Goal: Answer question/provide support: Share knowledge or assist other users

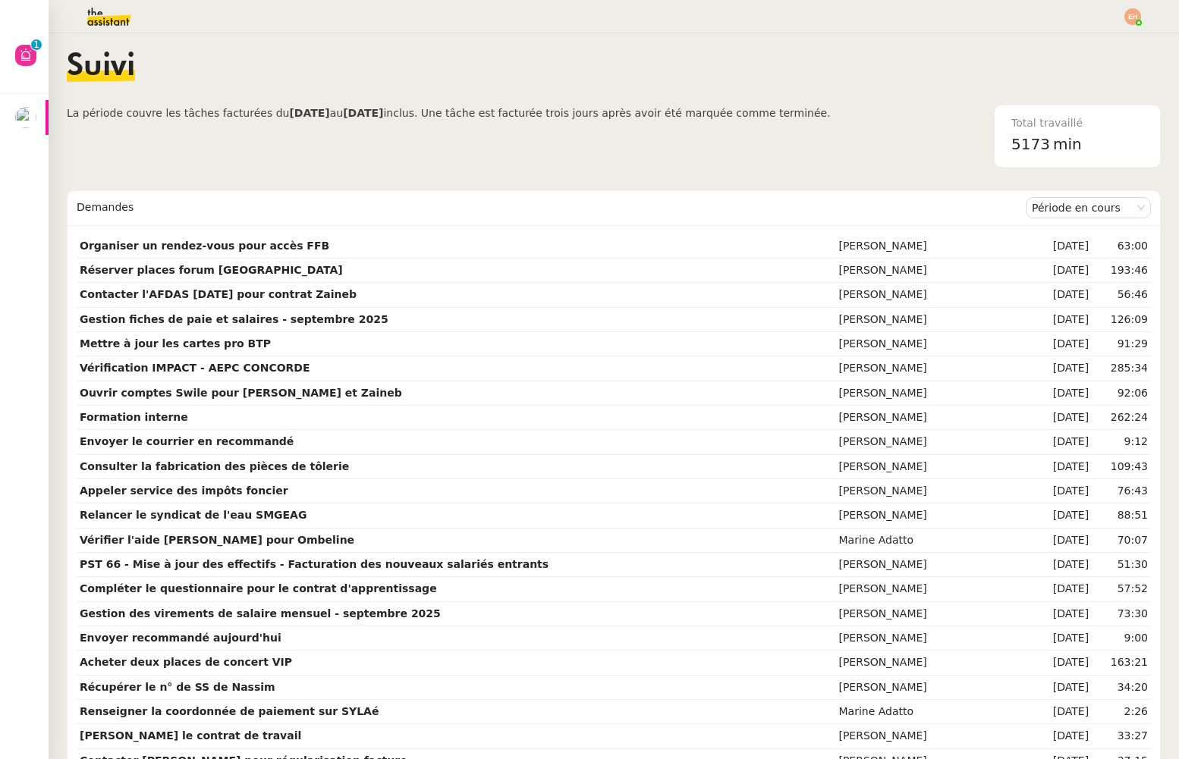
click at [1125, 16] on img at bounding box center [1132, 16] width 17 height 17
click at [1083, 44] on span "Suivi" at bounding box center [1079, 43] width 26 height 12
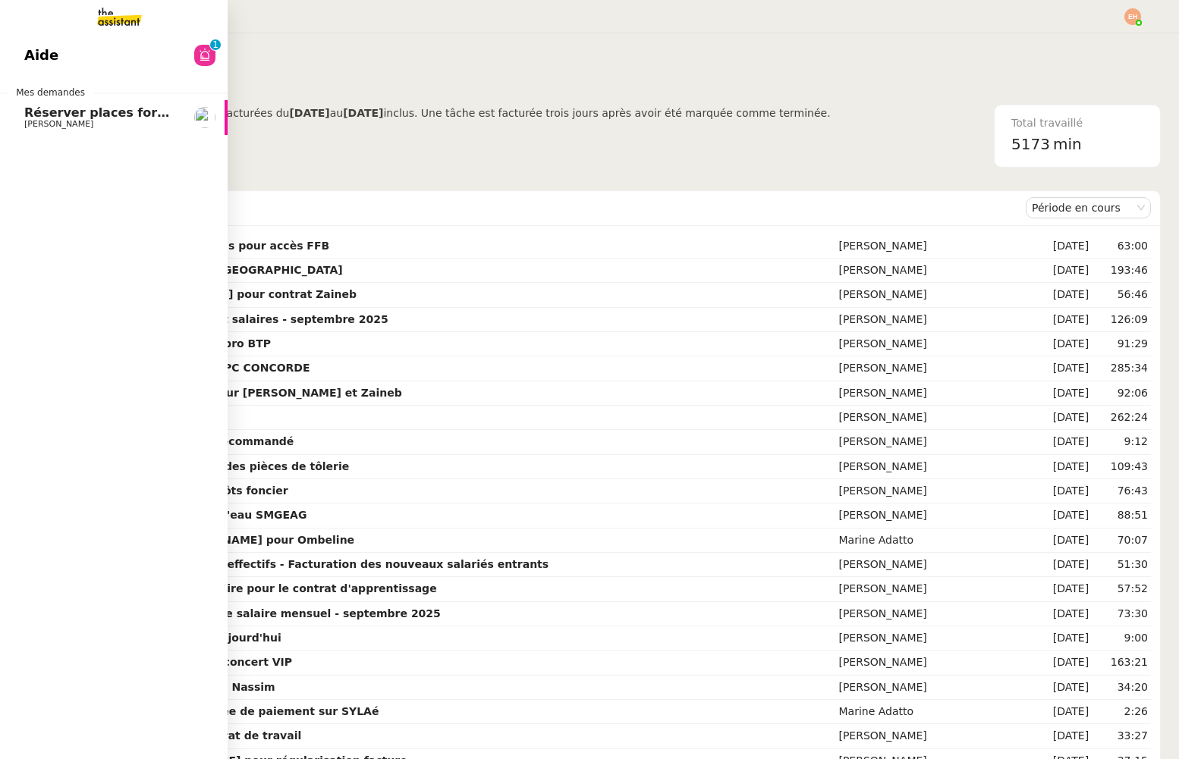
click at [26, 121] on span "[PERSON_NAME]" at bounding box center [58, 124] width 69 height 10
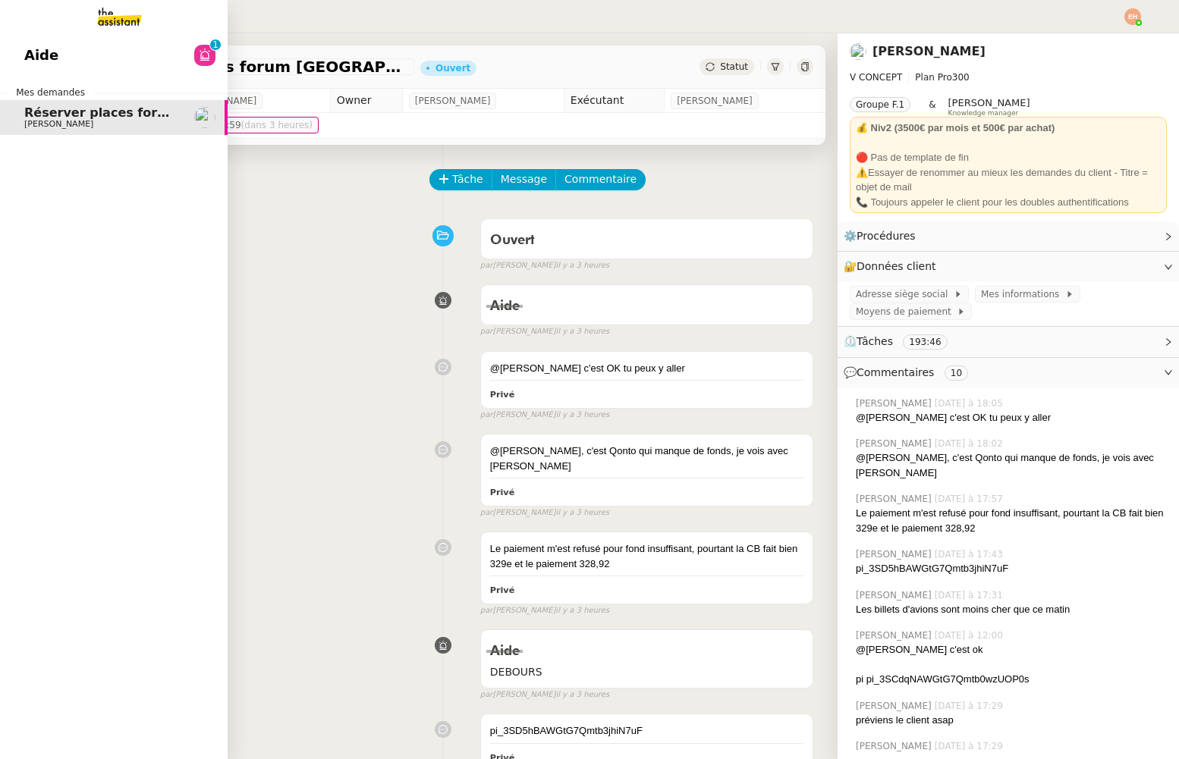
drag, startPoint x: 83, startPoint y: 116, endPoint x: 115, endPoint y: 127, distance: 33.1
click at [83, 116] on span "Réserver places forum [GEOGRAPHIC_DATA]" at bounding box center [174, 112] width 300 height 14
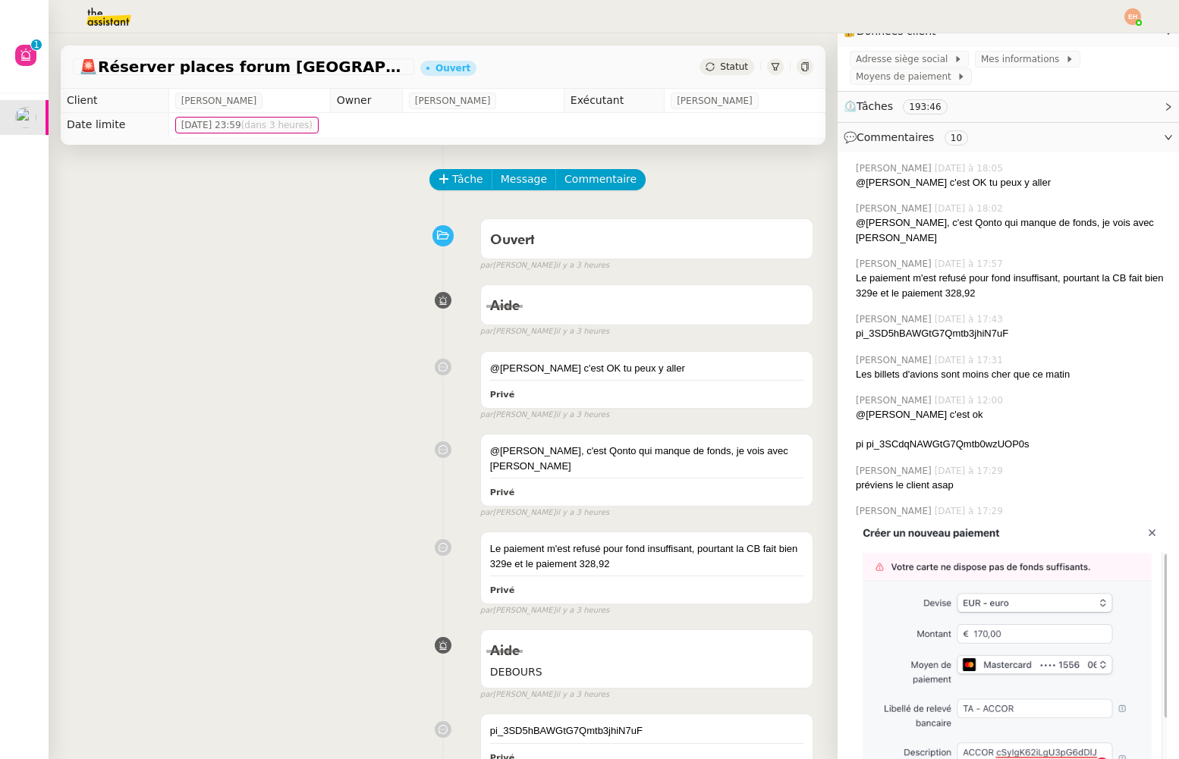
scroll to position [440, 0]
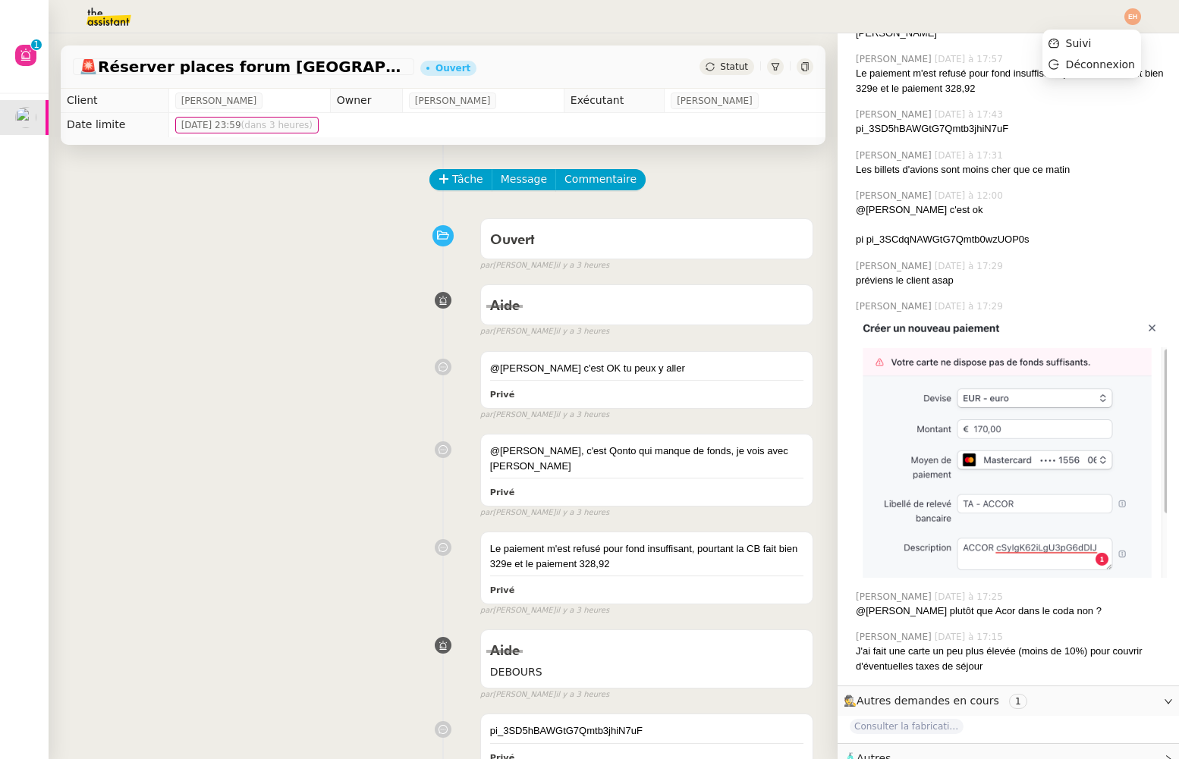
click at [1128, 16] on img at bounding box center [1132, 16] width 17 height 17
click at [1102, 42] on li "Suivi" at bounding box center [1091, 43] width 99 height 21
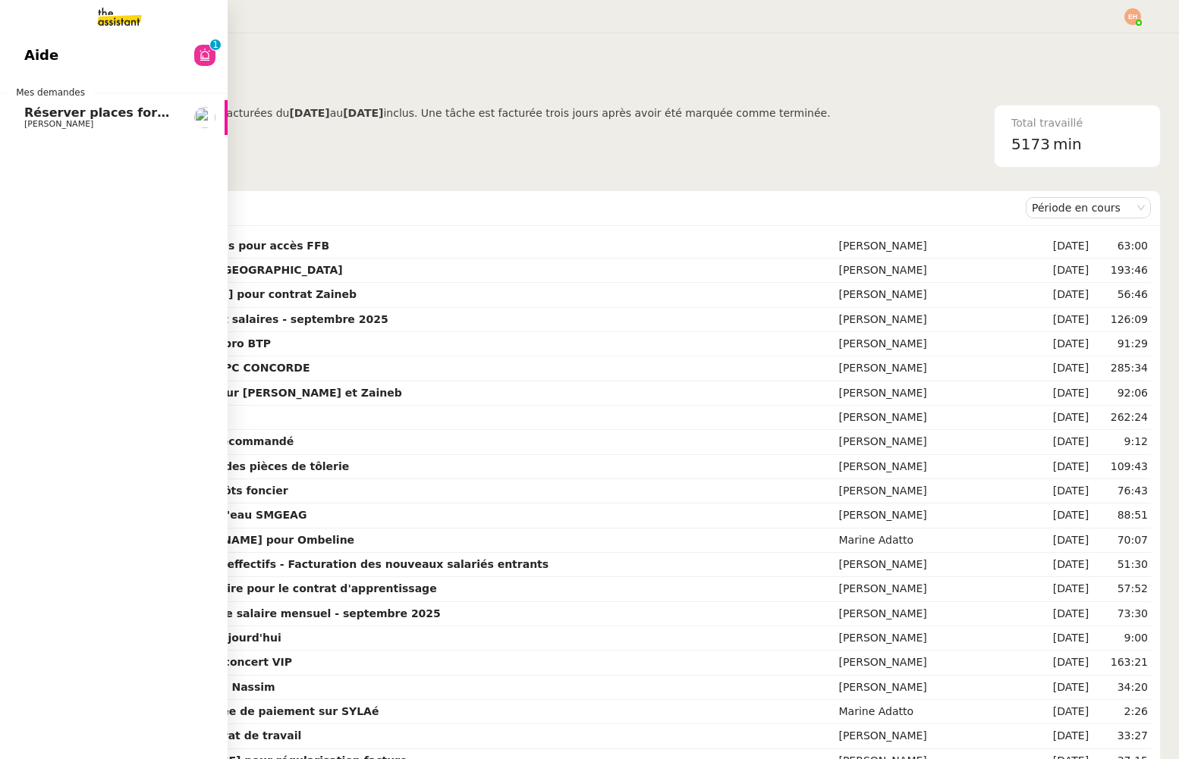
click at [99, 26] on img at bounding box center [108, 16] width 118 height 33
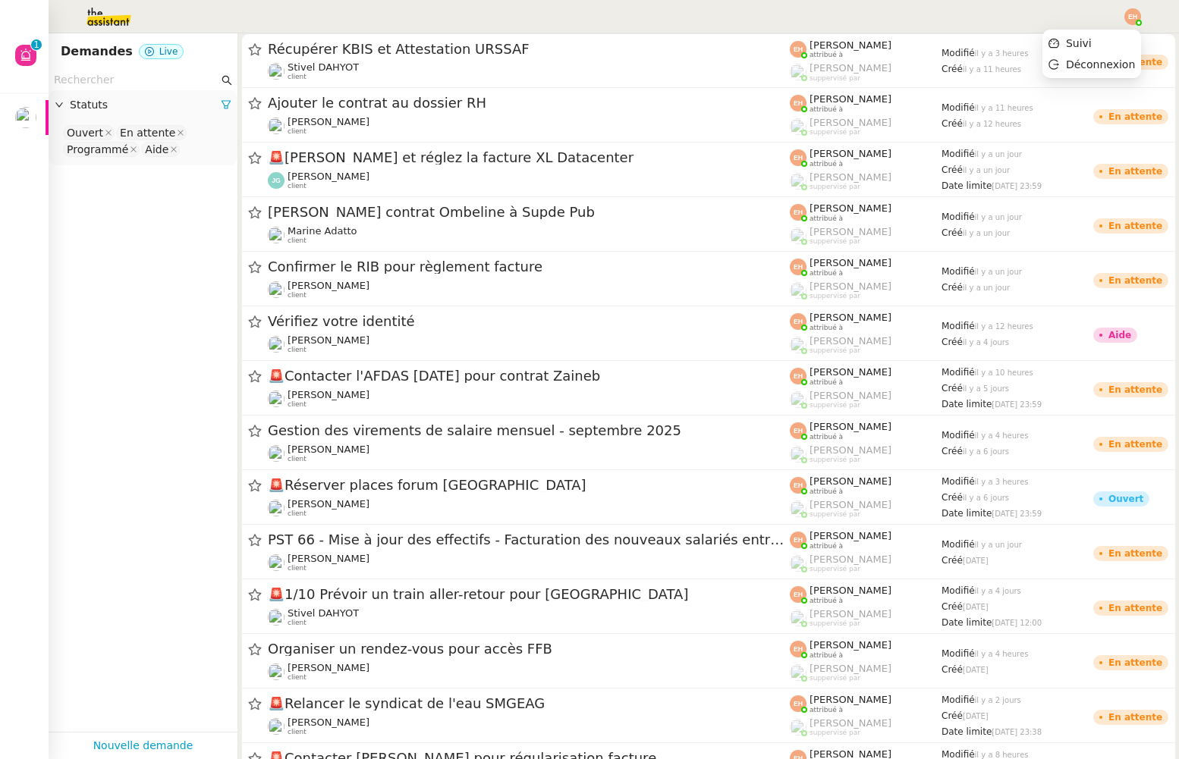
click at [1132, 17] on img at bounding box center [1132, 16] width 17 height 17
click at [1076, 45] on span "Suivi" at bounding box center [1079, 43] width 26 height 12
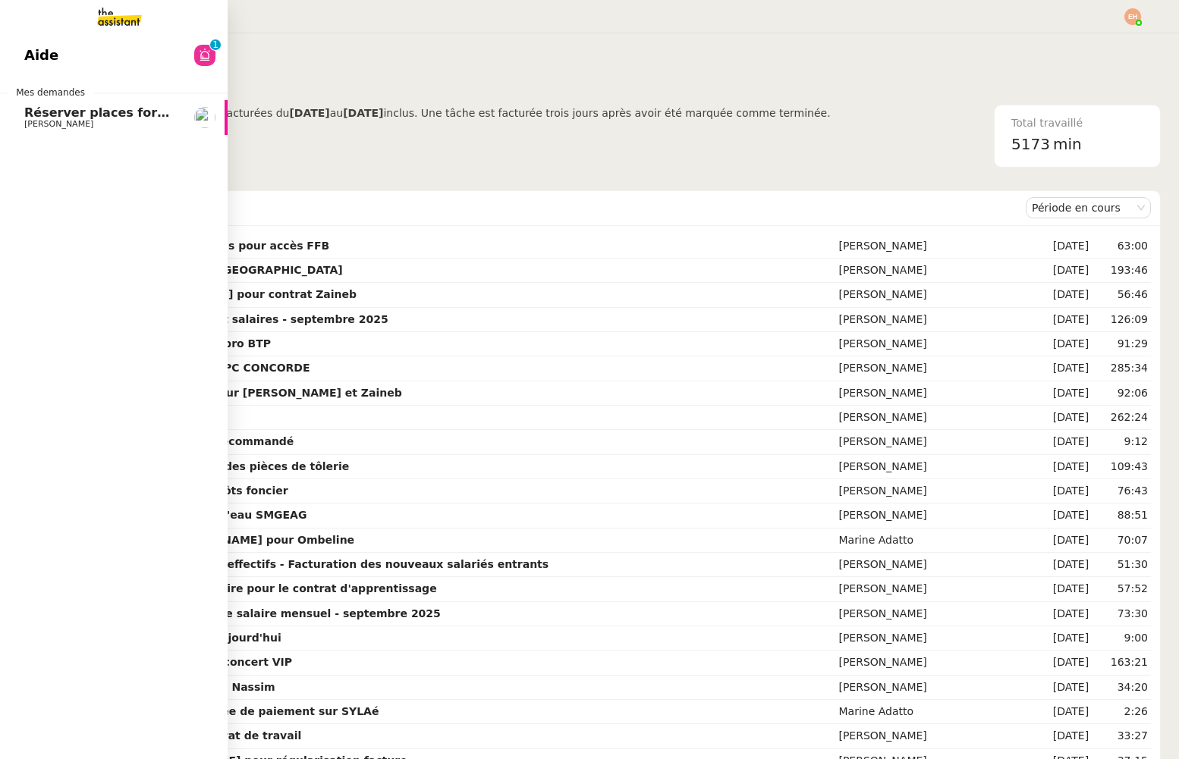
drag, startPoint x: 35, startPoint y: 116, endPoint x: 196, endPoint y: 157, distance: 166.7
click at [35, 116] on span "Réserver places forum [GEOGRAPHIC_DATA]" at bounding box center [174, 112] width 300 height 14
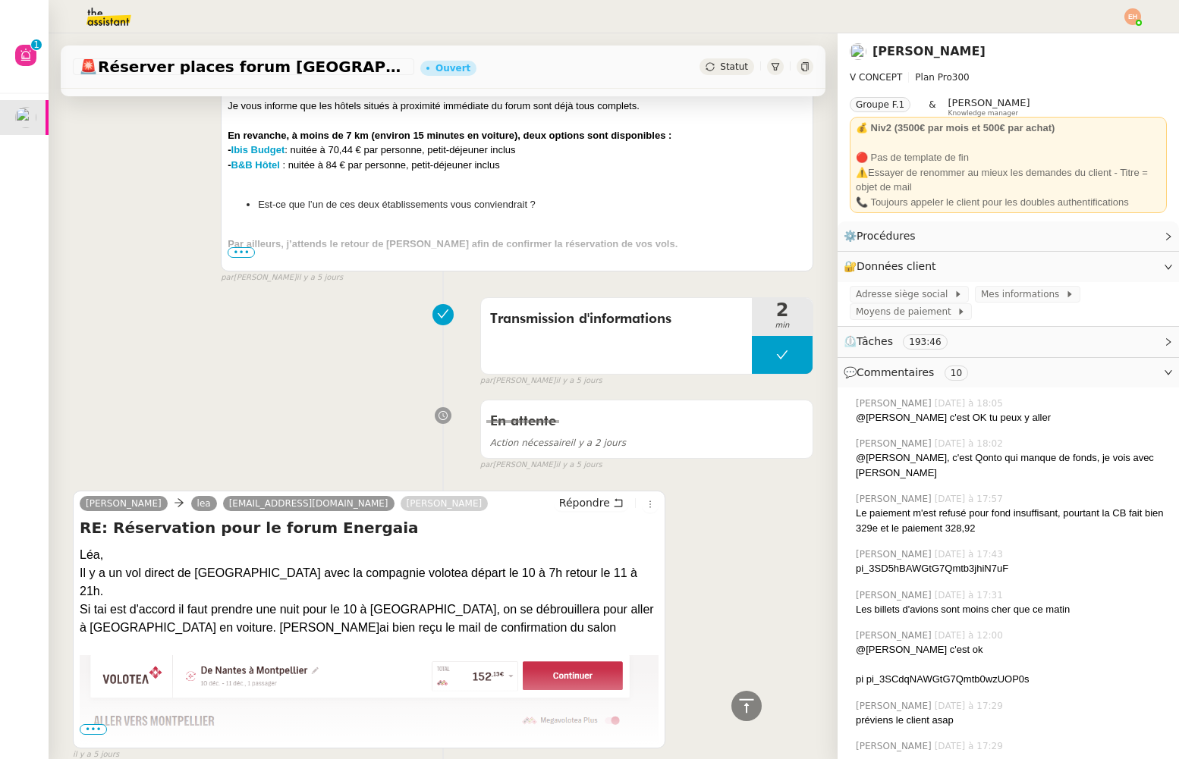
scroll to position [8051, 0]
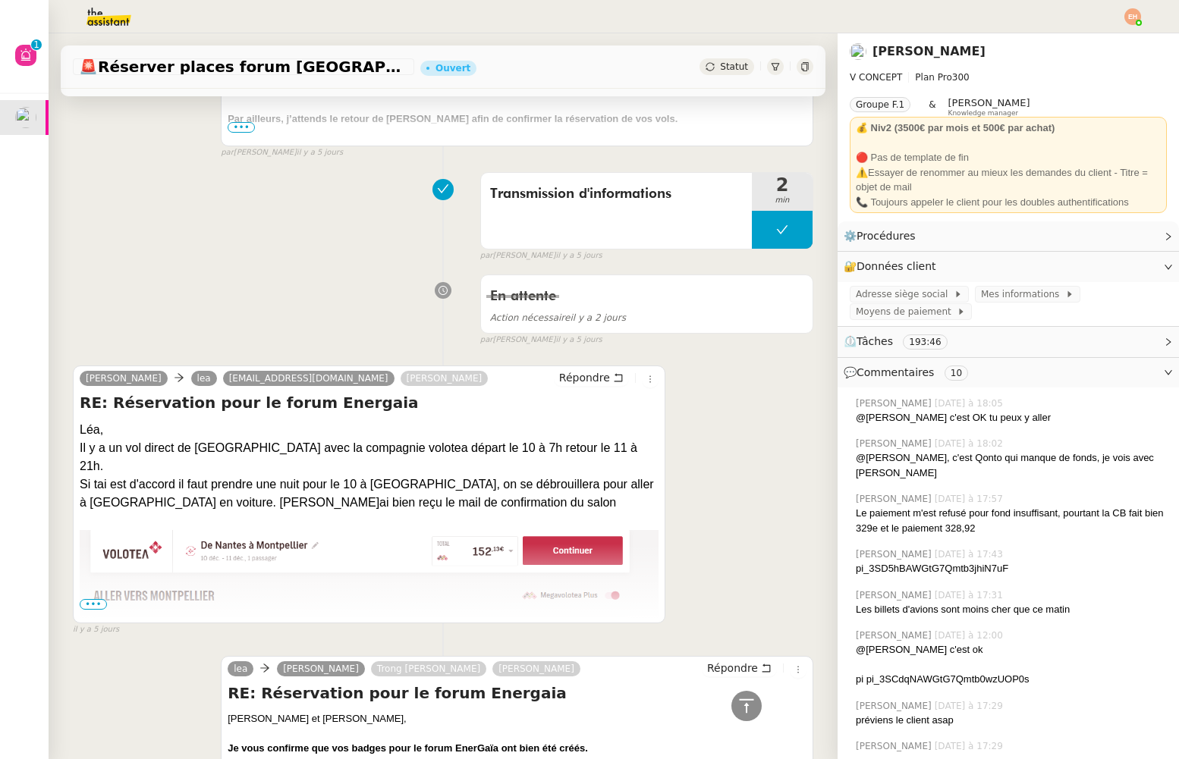
click at [93, 599] on span "•••" at bounding box center [93, 604] width 27 height 11
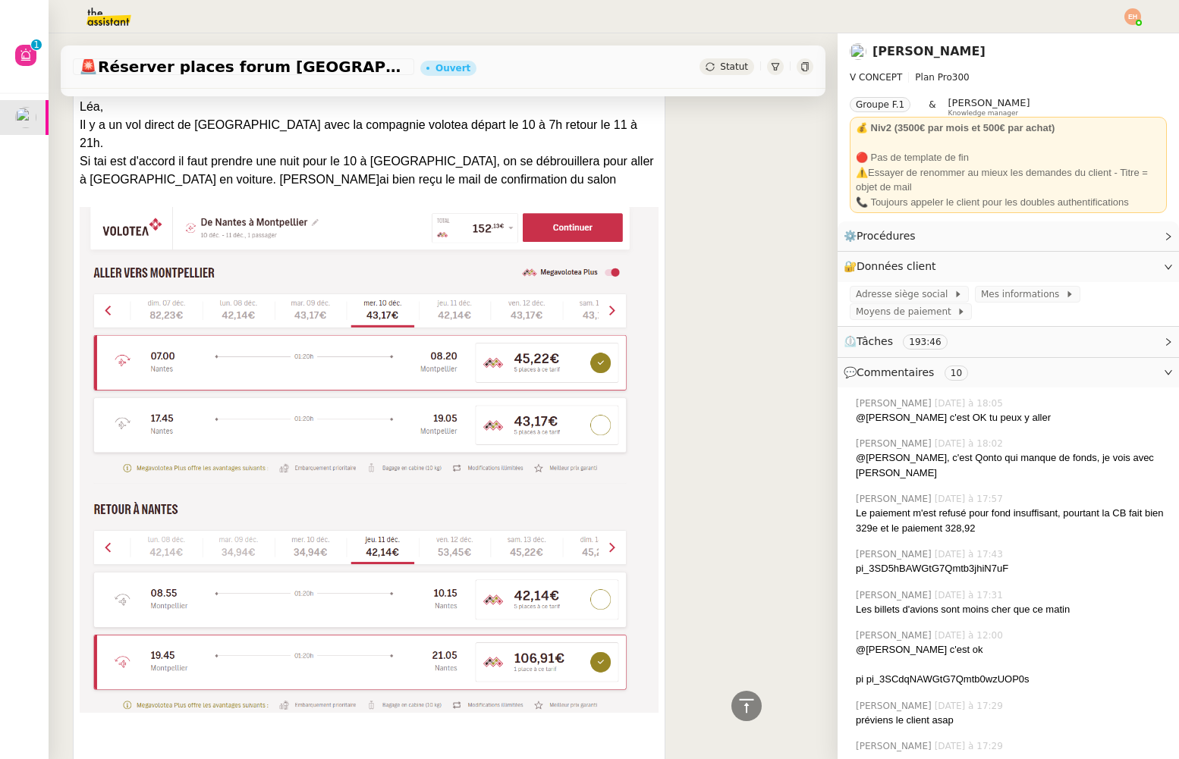
scroll to position [8109, 0]
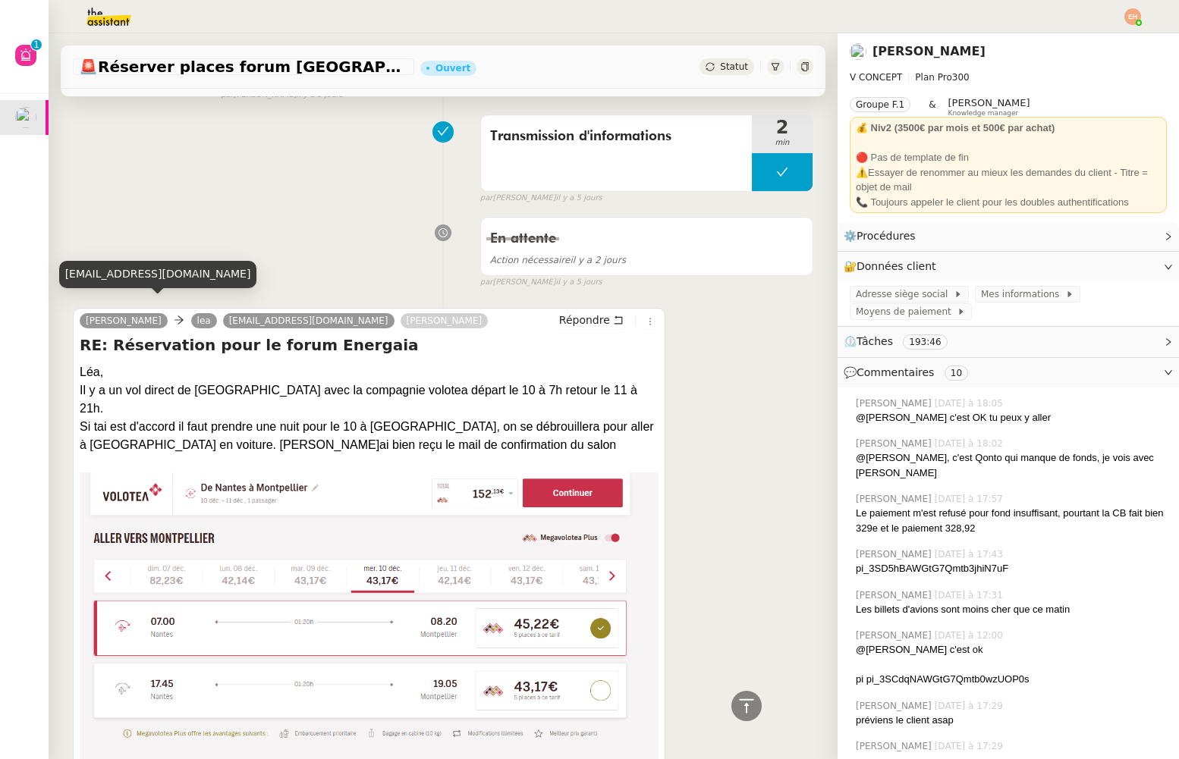
click at [104, 314] on link "[PERSON_NAME]" at bounding box center [124, 321] width 88 height 14
click at [103, 314] on link "[PERSON_NAME]" at bounding box center [124, 321] width 88 height 14
copy link "Flavien"
click at [149, 314] on link "[PERSON_NAME]" at bounding box center [124, 321] width 88 height 14
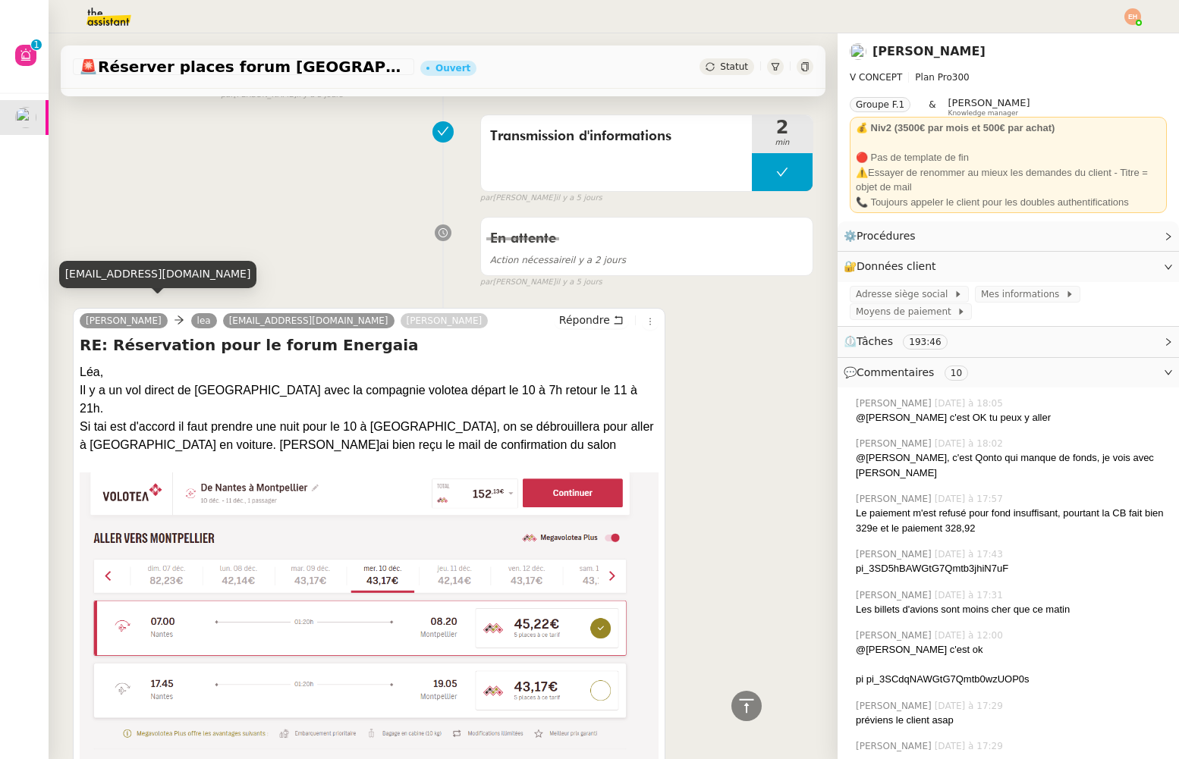
copy link "QUELEVER"
drag, startPoint x: 266, startPoint y: 304, endPoint x: 206, endPoint y: 304, distance: 59.9
click at [206, 312] on div "[PERSON_NAME] lea [EMAIL_ADDRESS][DOMAIN_NAME] [PERSON_NAME]" at bounding box center [287, 323] width 414 height 23
click at [270, 317] on div "[PERSON_NAME] lea [EMAIL_ADDRESS][DOMAIN_NAME] [PERSON_NAME]" at bounding box center [287, 323] width 414 height 23
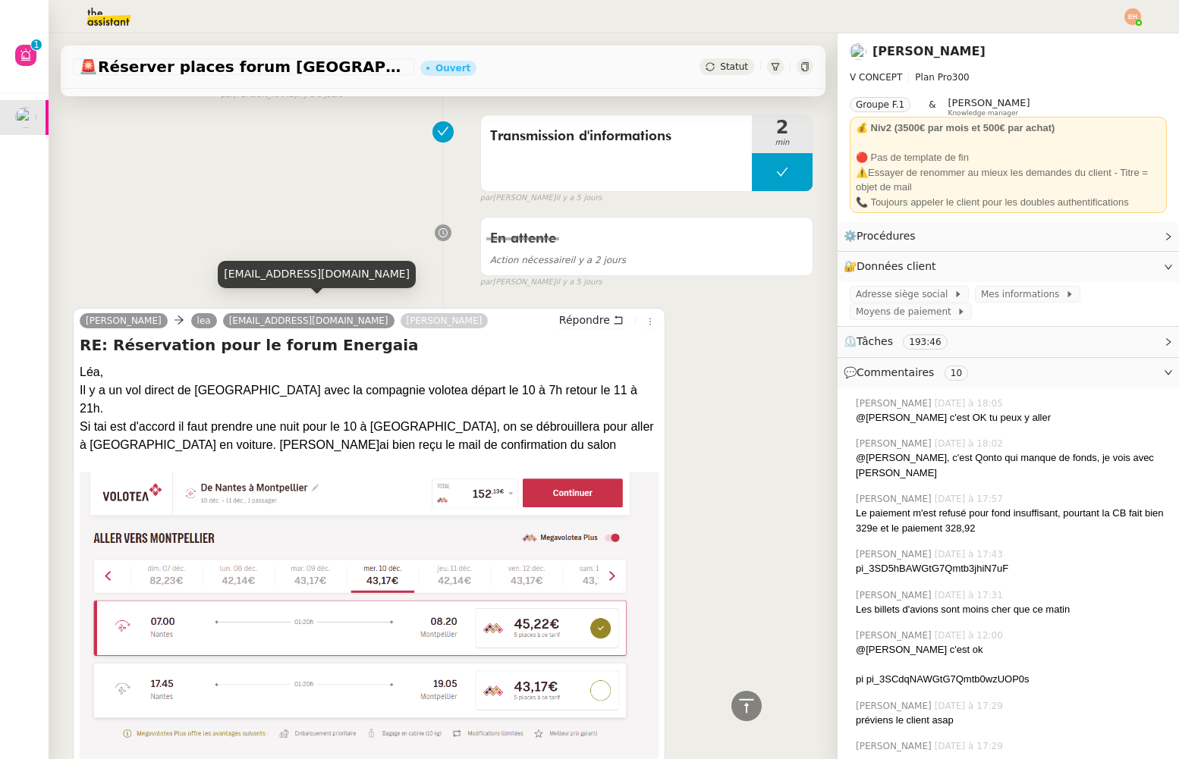
click at [275, 316] on span "[EMAIL_ADDRESS][DOMAIN_NAME]" at bounding box center [308, 321] width 159 height 11
drag, startPoint x: 275, startPoint y: 306, endPoint x: 259, endPoint y: 310, distance: 15.6
click at [274, 316] on span "[EMAIL_ADDRESS][DOMAIN_NAME]" at bounding box center [308, 321] width 159 height 11
copy span "huynh"
click at [244, 316] on span "[EMAIL_ADDRESS][DOMAIN_NAME]" at bounding box center [308, 321] width 159 height 11
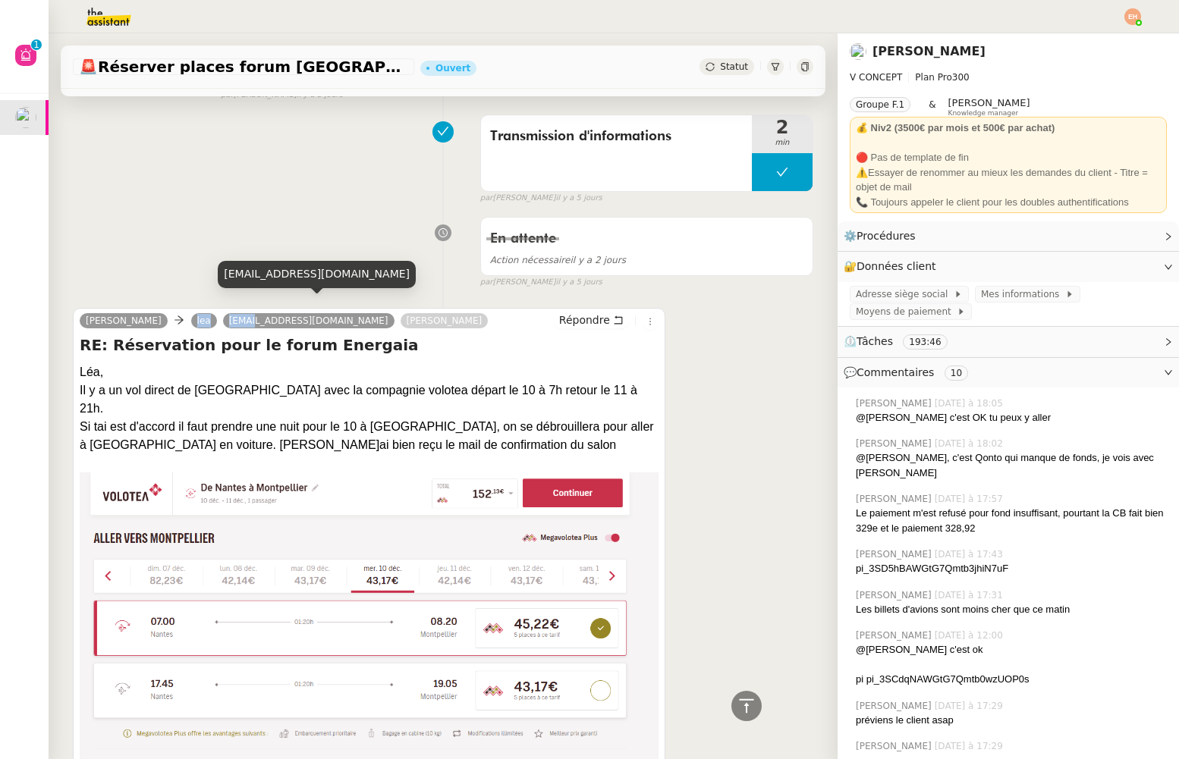
click at [244, 316] on span "[EMAIL_ADDRESS][DOMAIN_NAME]" at bounding box center [308, 321] width 159 height 11
copy div "lea trong"
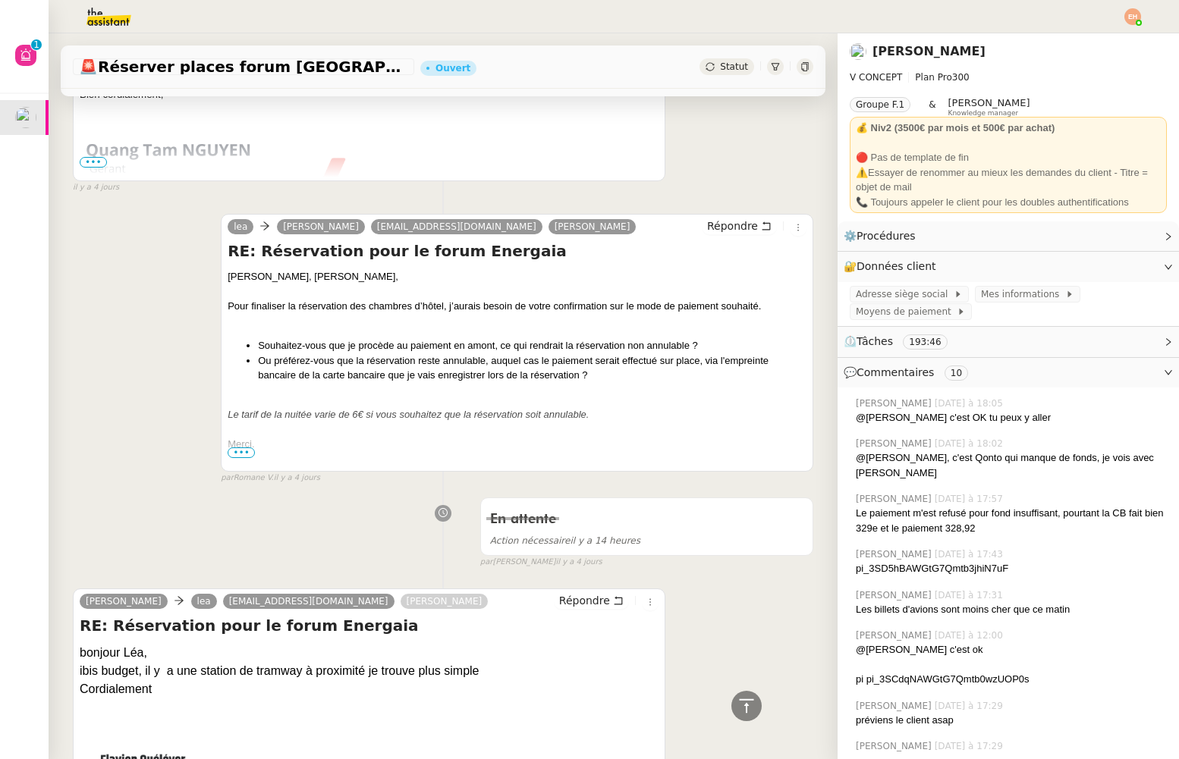
scroll to position [6671, 0]
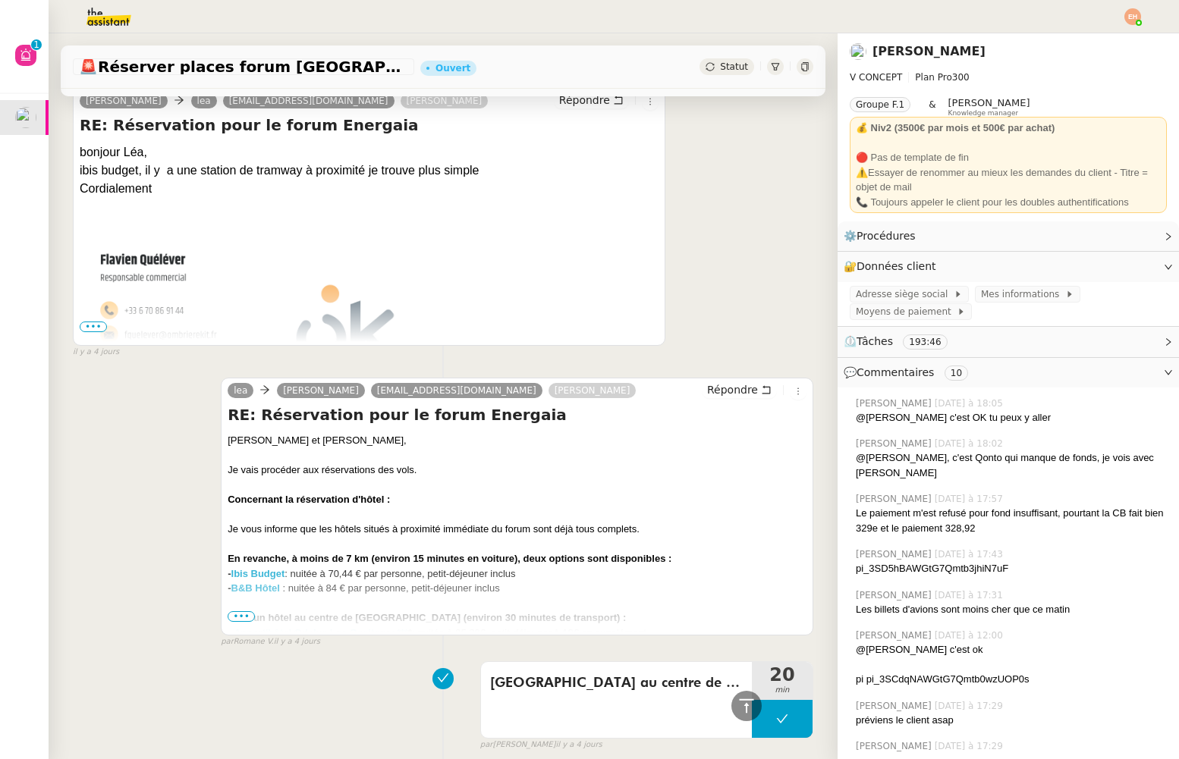
click at [101, 322] on span "•••" at bounding box center [93, 327] width 27 height 11
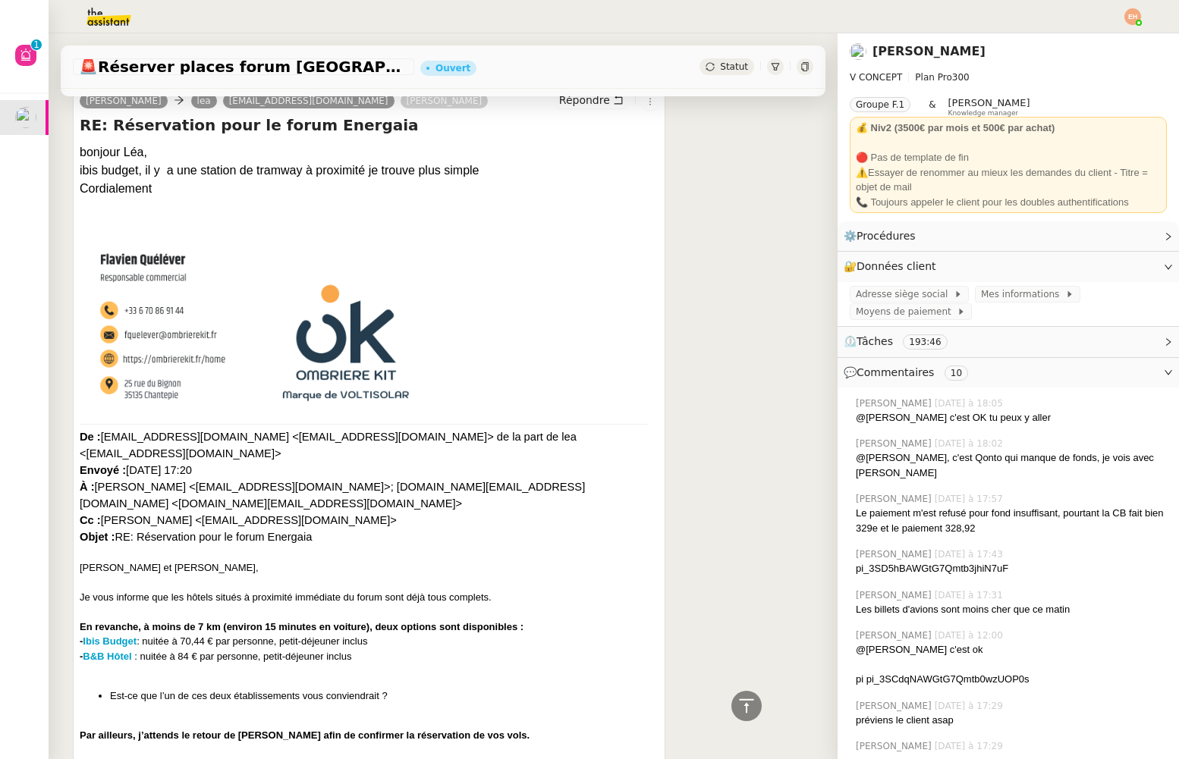
scroll to position [6441, 0]
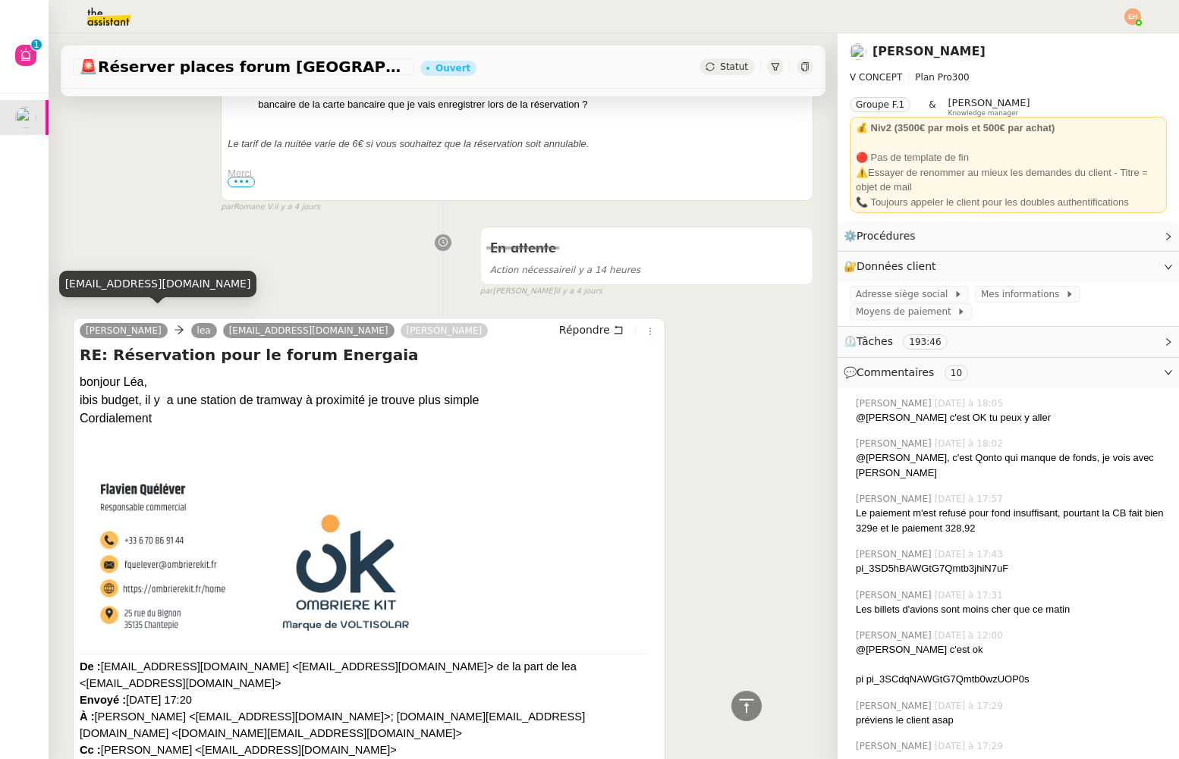
click at [112, 324] on link "[PERSON_NAME]" at bounding box center [124, 331] width 88 height 14
click at [115, 289] on div "[EMAIL_ADDRESS][DOMAIN_NAME]" at bounding box center [158, 284] width 198 height 27
copy div "[EMAIL_ADDRESS][DOMAIN_NAME]"
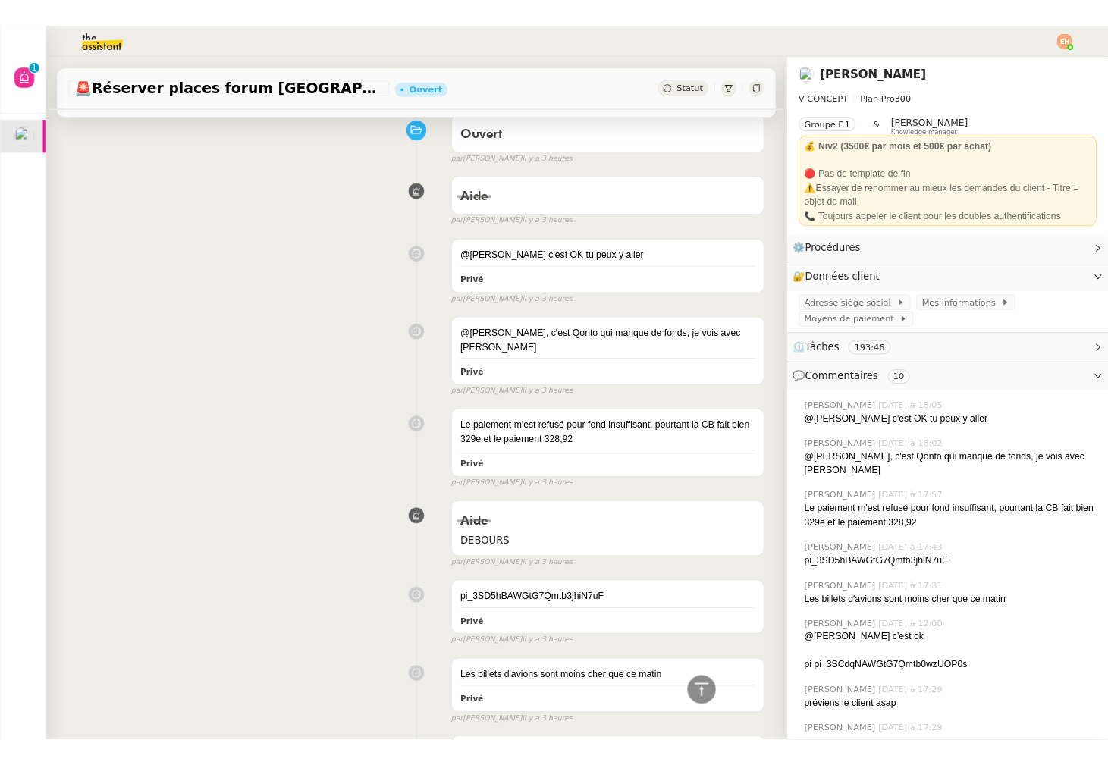
scroll to position [0, 0]
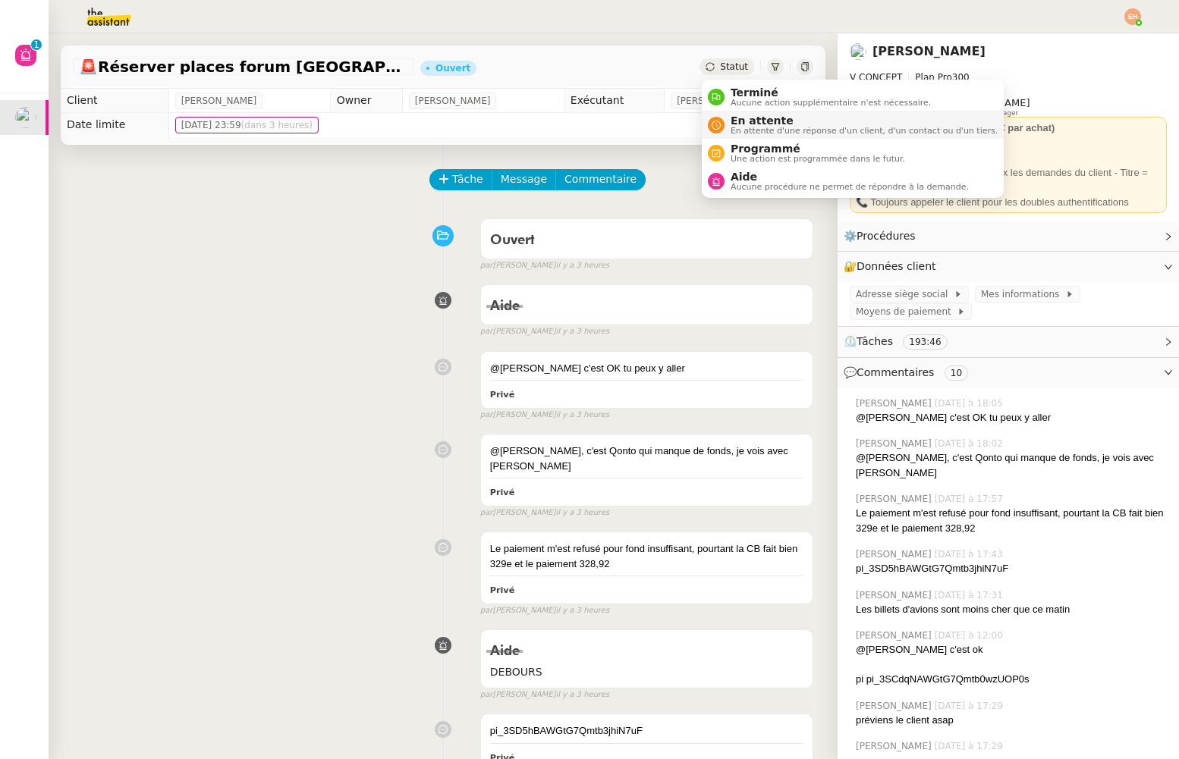
click at [743, 116] on span "En attente" at bounding box center [863, 121] width 267 height 12
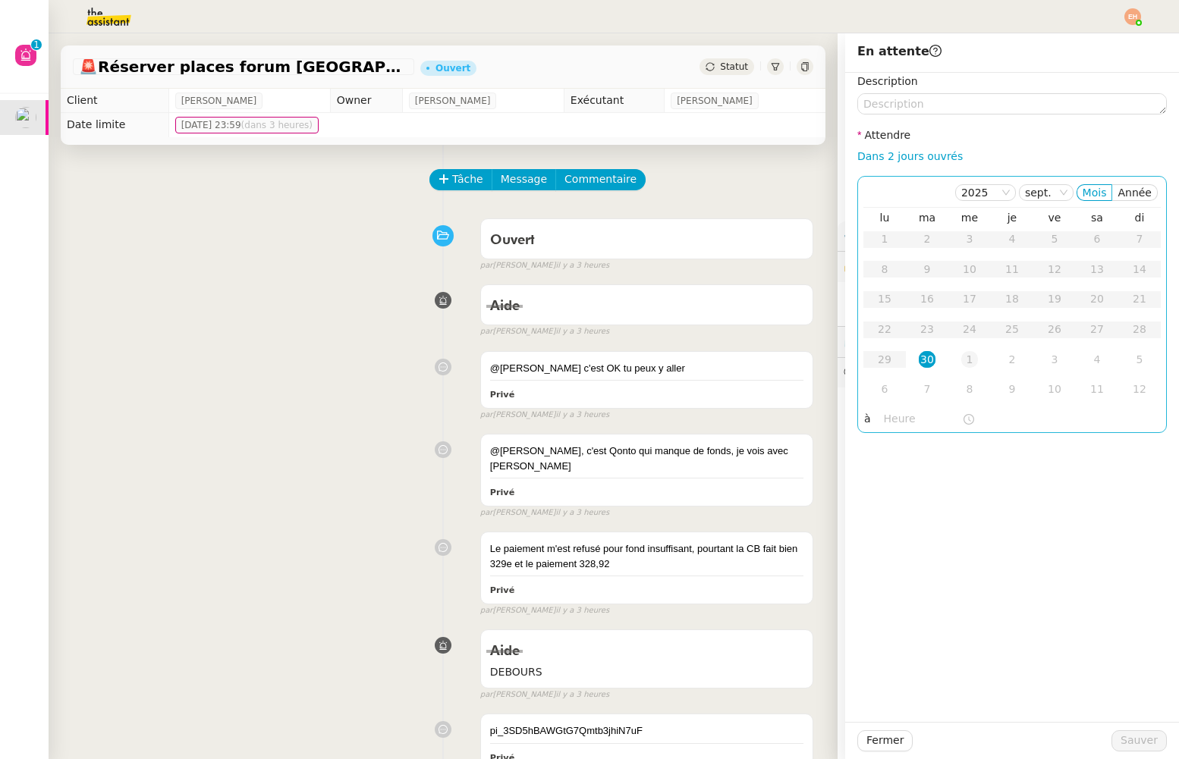
click at [957, 364] on td "1" at bounding box center [969, 360] width 42 height 30
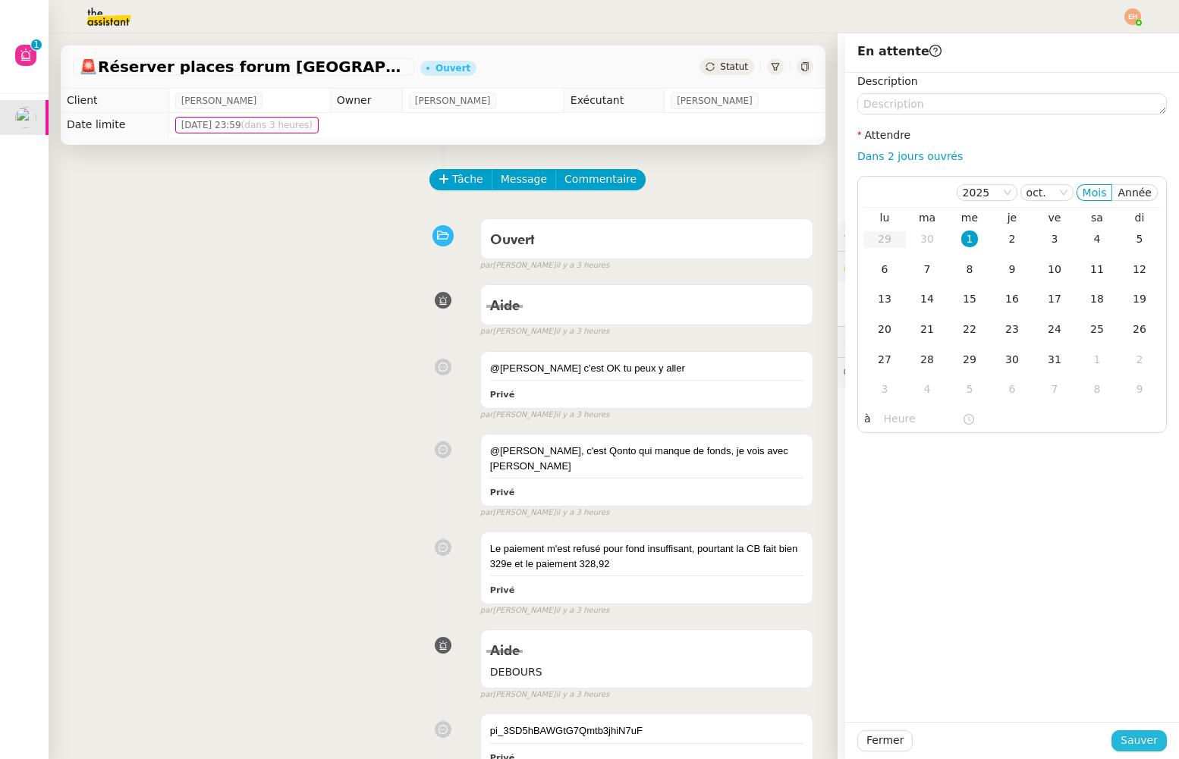
click at [1121, 742] on button "Sauver" at bounding box center [1138, 740] width 55 height 21
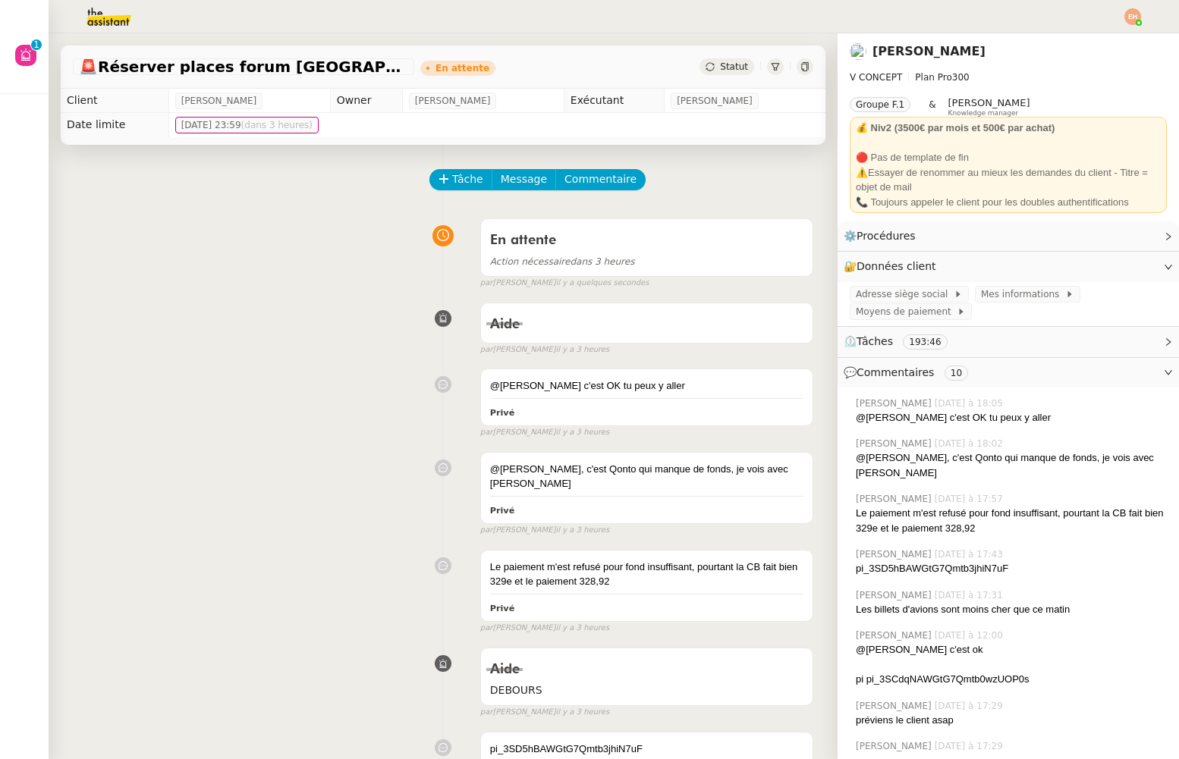
click at [1140, 14] on div at bounding box center [1132, 16] width 17 height 17
click at [1084, 38] on span "Suivi" at bounding box center [1079, 43] width 26 height 12
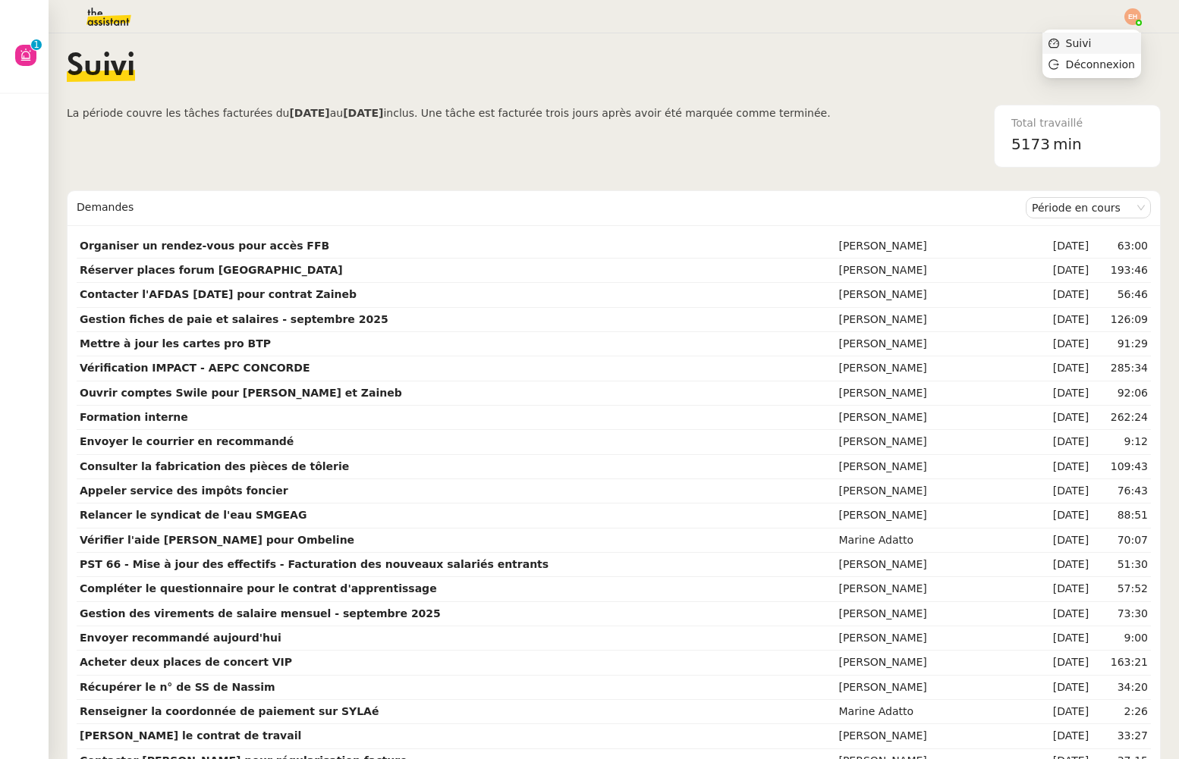
click at [1109, 33] on li "Suivi" at bounding box center [1091, 43] width 99 height 21
click at [1092, 43] on nz-content "Suivi La période couvre les tâches facturées du [DATE] au [DATE] inclus. Une tâ…" at bounding box center [614, 396] width 1094 height 726
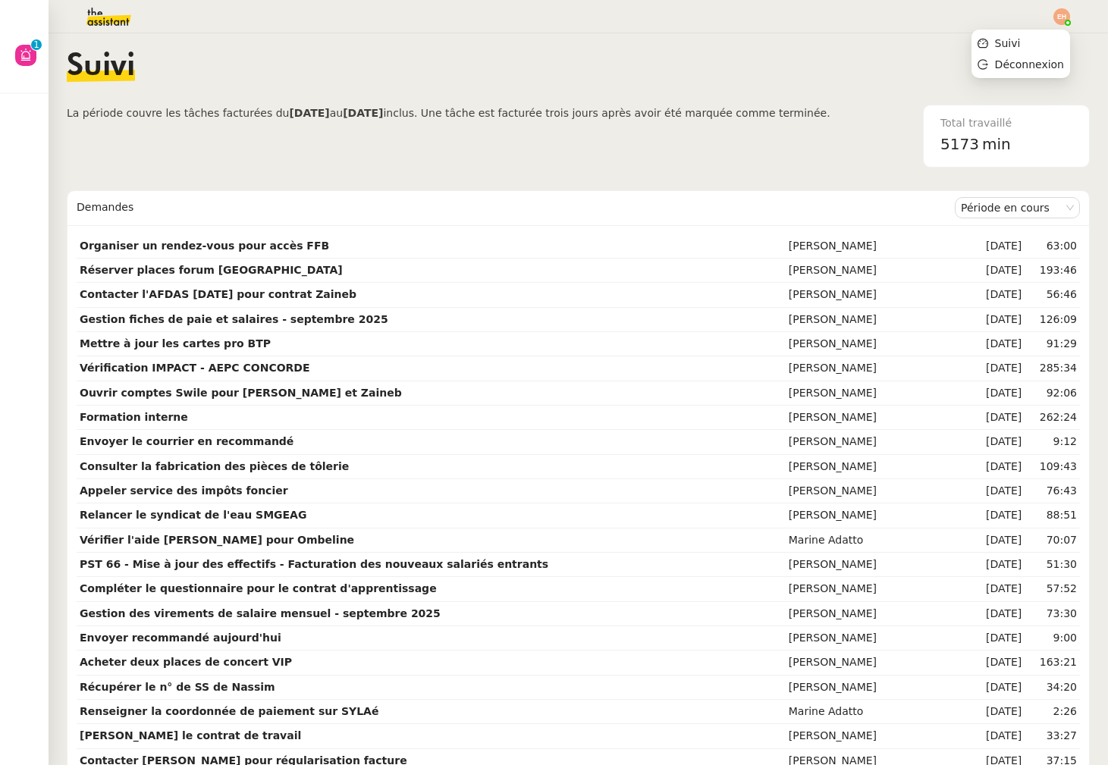
click at [1060, 17] on img at bounding box center [1062, 16] width 17 height 17
click at [1034, 36] on li "Suivi" at bounding box center [1021, 43] width 99 height 21
click at [265, 111] on span "La période couvre les tâches facturées du" at bounding box center [178, 113] width 222 height 12
click at [105, 12] on img at bounding box center [97, 16] width 118 height 33
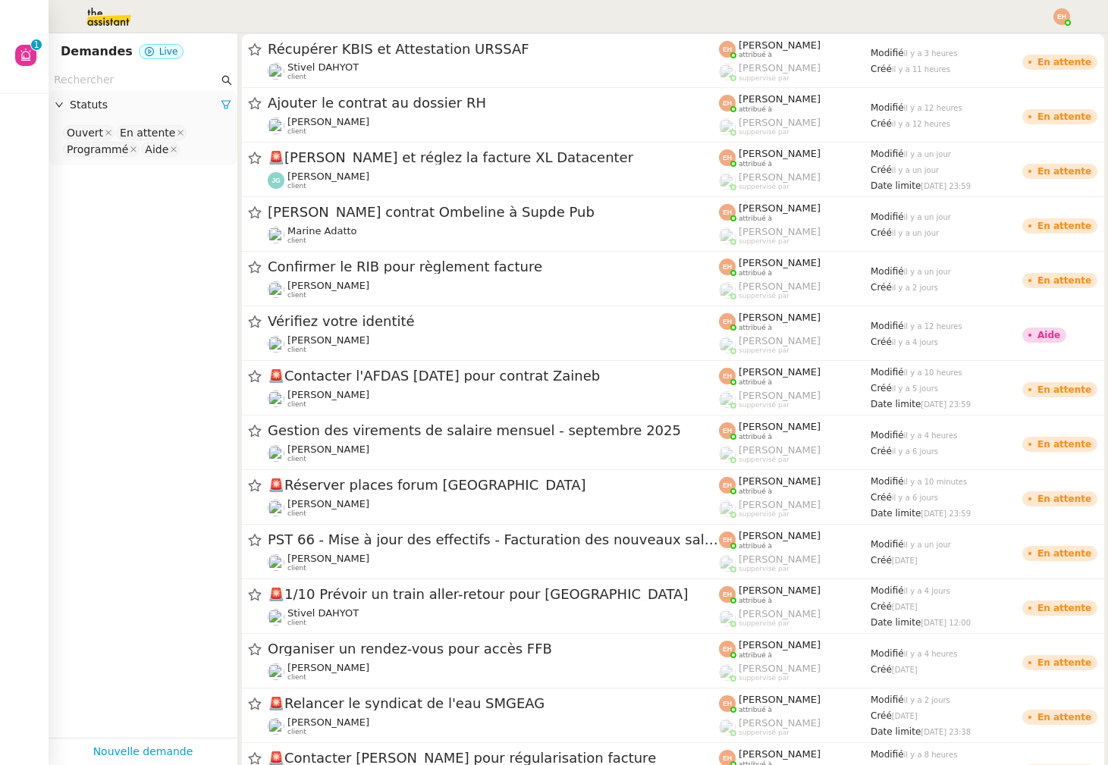
click at [144, 27] on img at bounding box center [97, 16] width 118 height 33
click at [118, 16] on img at bounding box center [97, 16] width 118 height 33
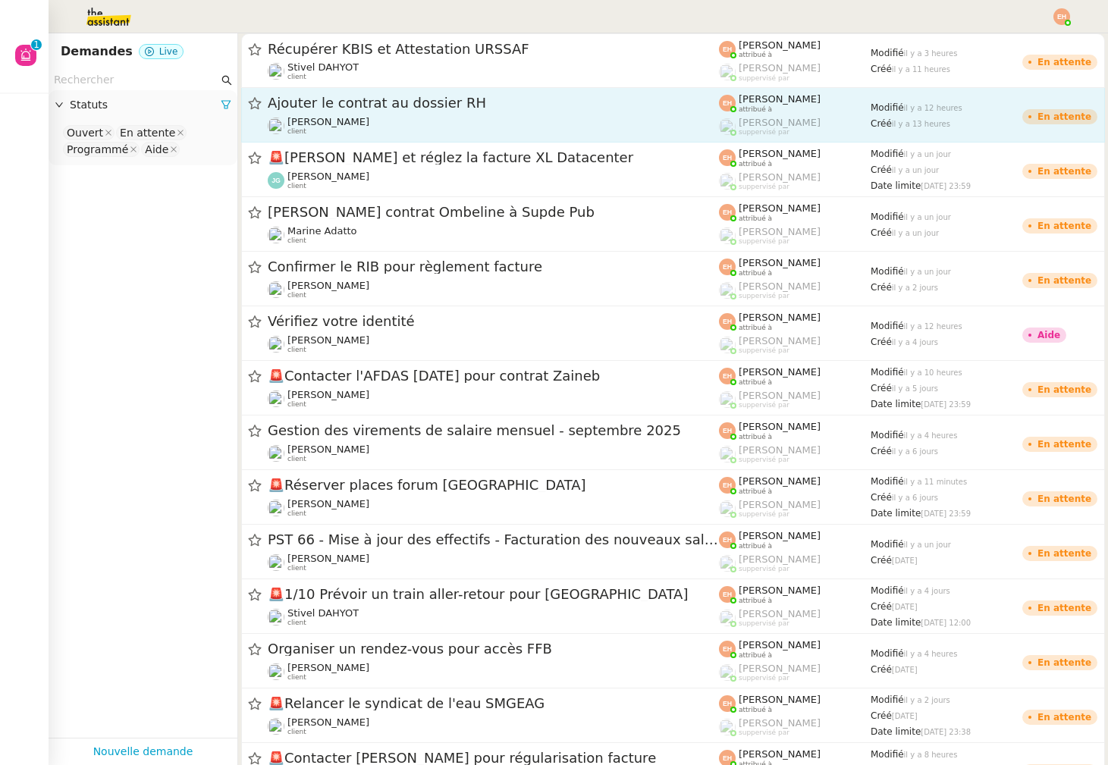
click at [352, 106] on span "Ajouter le contrat au dossier RH" at bounding box center [493, 103] width 451 height 14
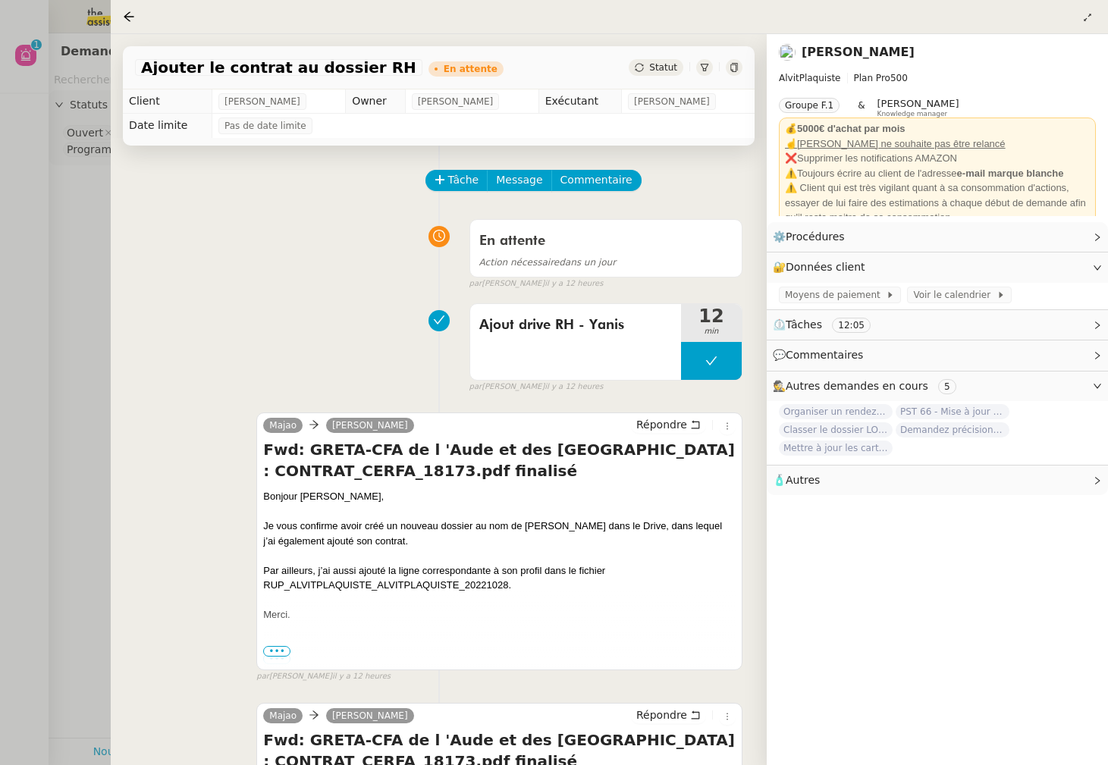
drag, startPoint x: 36, startPoint y: 201, endPoint x: 159, endPoint y: 86, distance: 168.0
click at [36, 201] on div at bounding box center [554, 382] width 1108 height 765
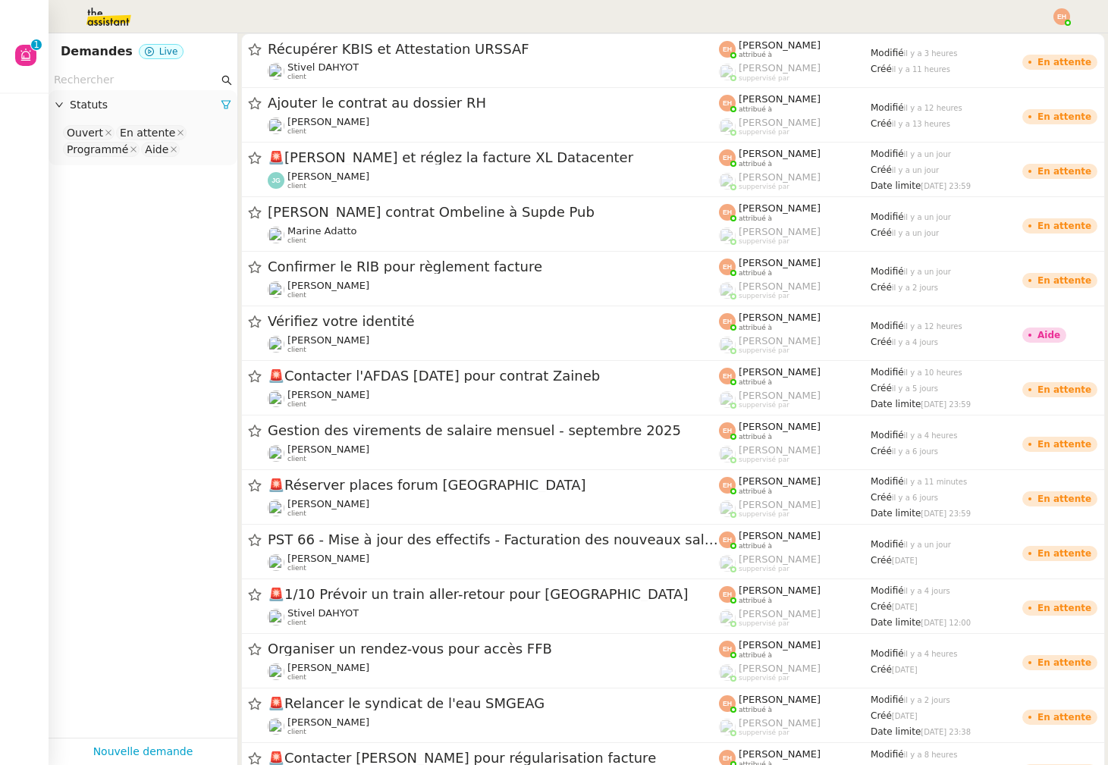
click at [140, 82] on input "text" at bounding box center [136, 79] width 165 height 17
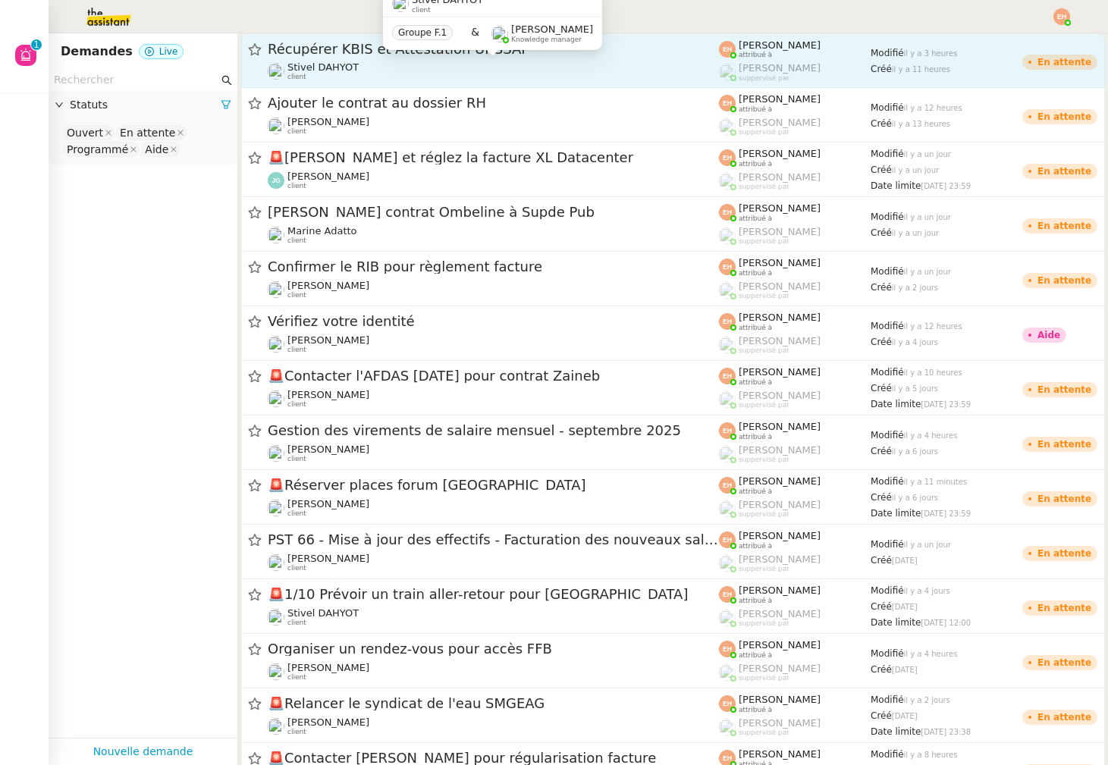
click at [366, 61] on div "Stivel DAHYOT client" at bounding box center [493, 71] width 451 height 20
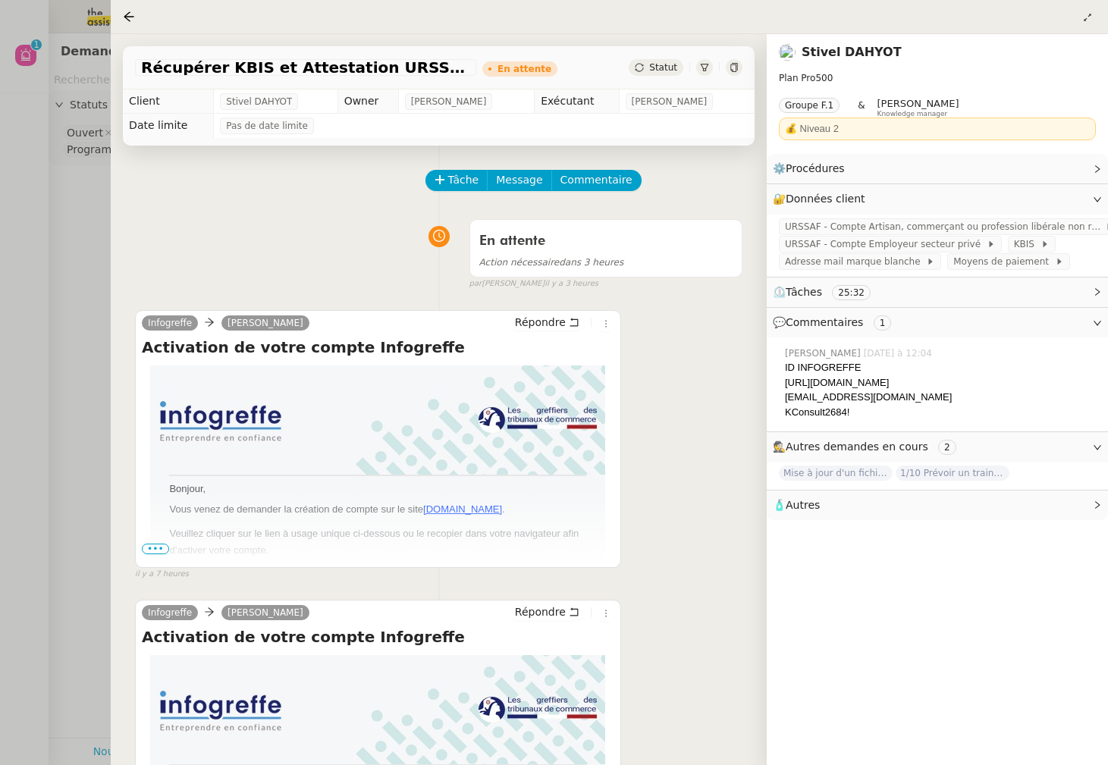
click at [46, 228] on div at bounding box center [554, 382] width 1108 height 765
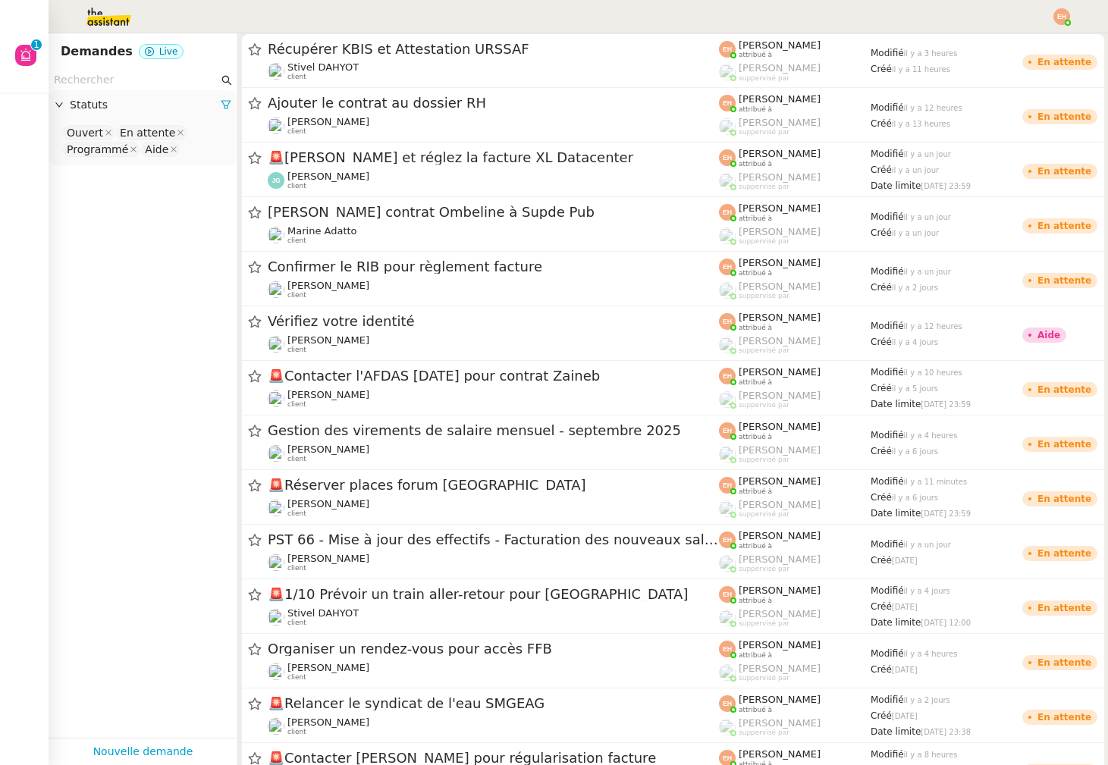
click at [175, 88] on input "text" at bounding box center [136, 79] width 165 height 17
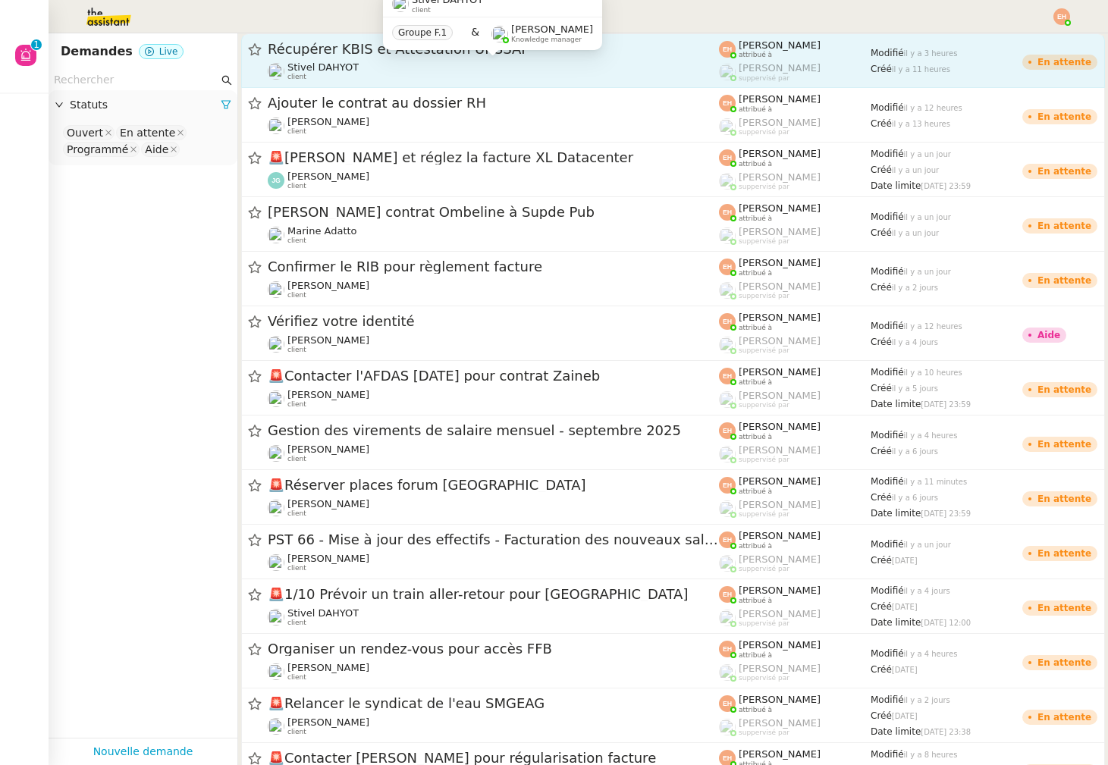
click at [390, 66] on div "Stivel DAHYOT client" at bounding box center [493, 71] width 451 height 20
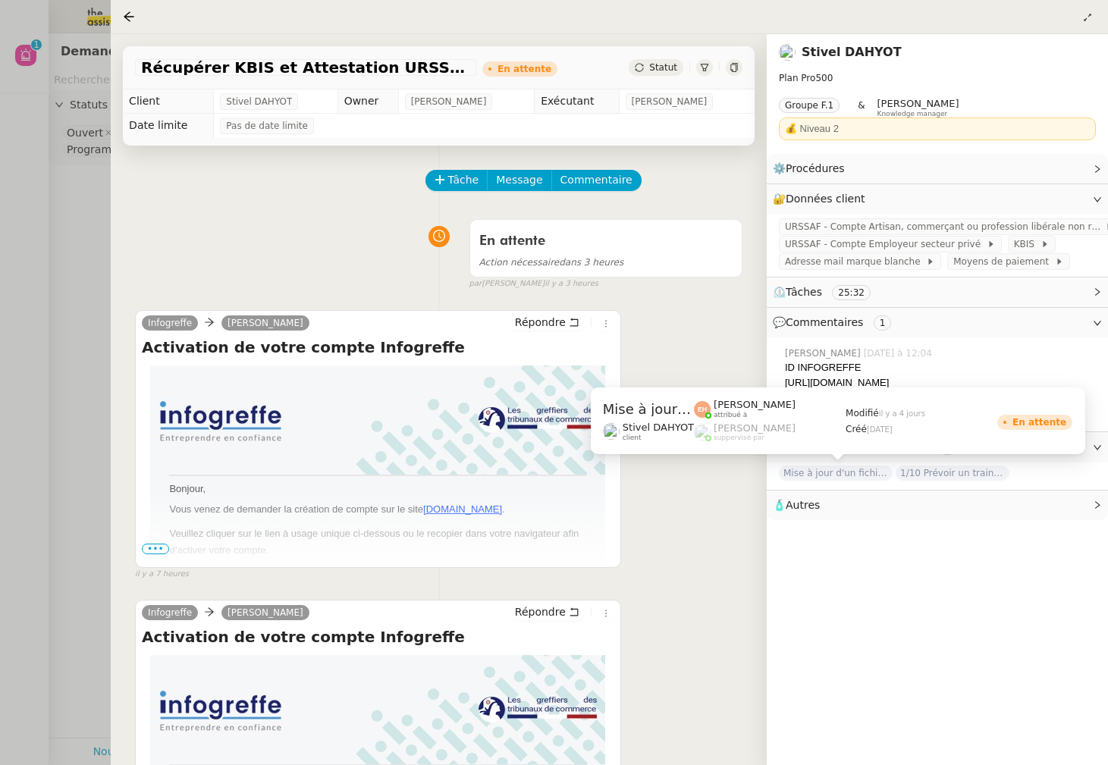
click at [827, 473] on span "Mise à jour d'un fichier de formation - septembre 2025" at bounding box center [836, 473] width 114 height 15
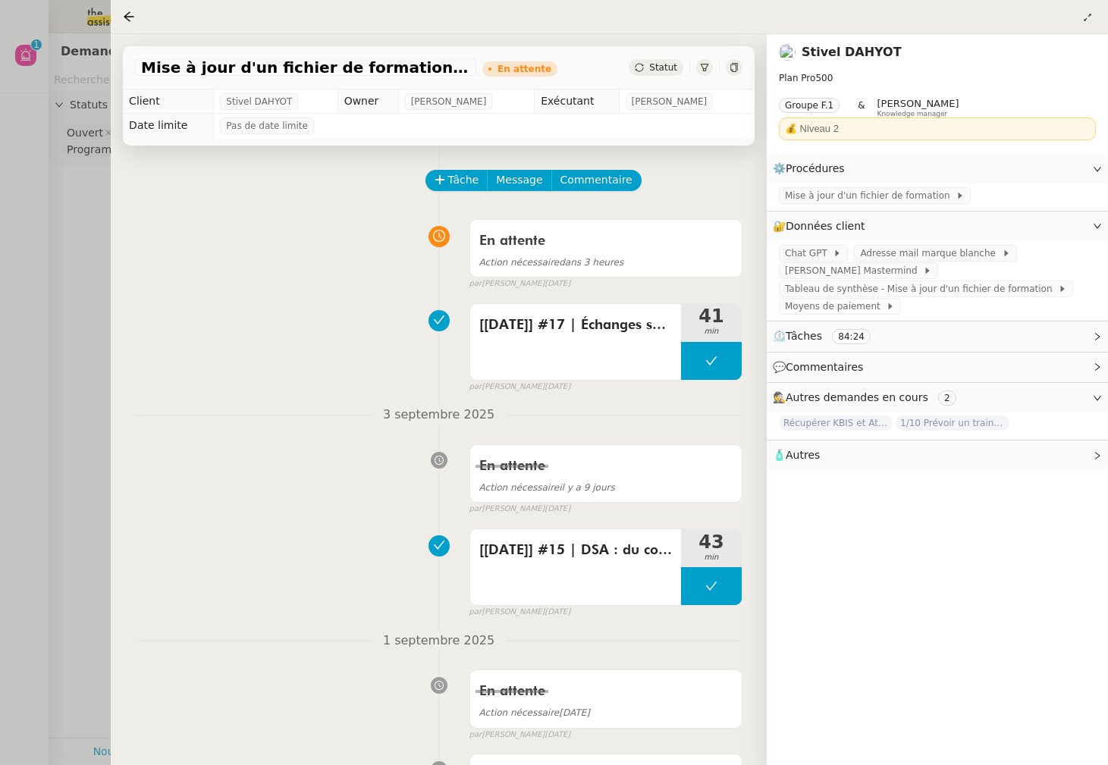
click at [91, 14] on div at bounding box center [554, 382] width 1108 height 765
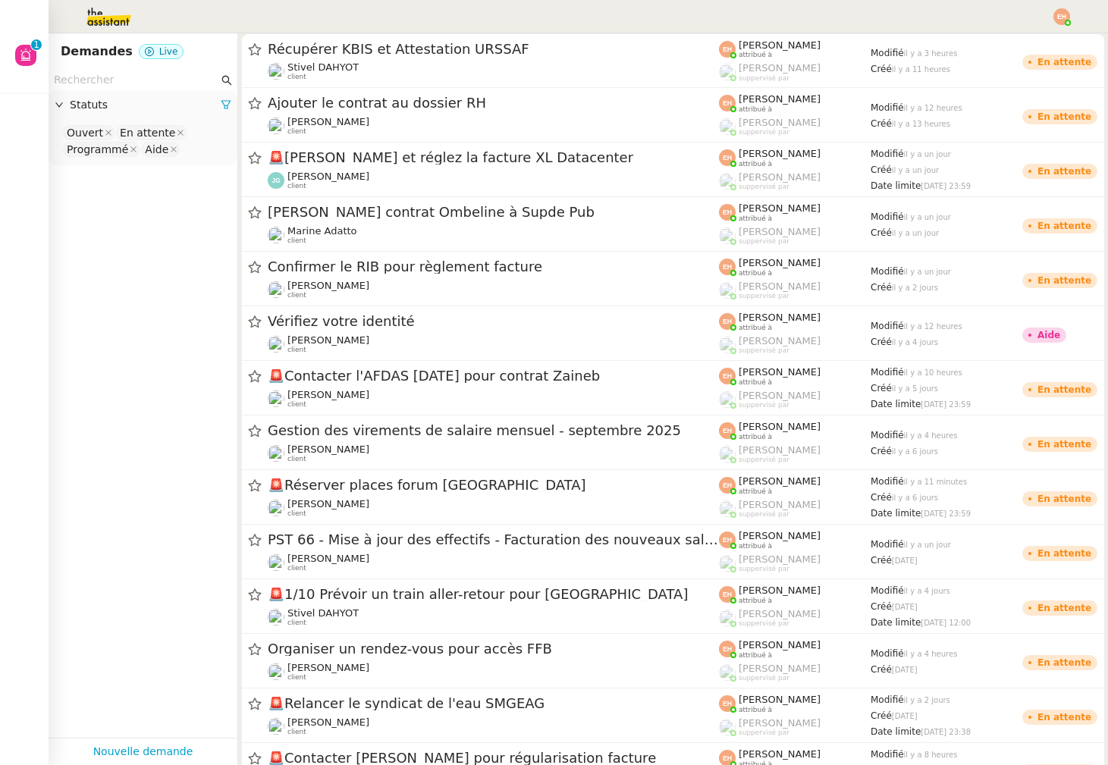
click at [113, 16] on img at bounding box center [97, 16] width 118 height 33
click at [140, 87] on input "text" at bounding box center [136, 79] width 165 height 17
click at [141, 86] on input "text" at bounding box center [136, 79] width 165 height 17
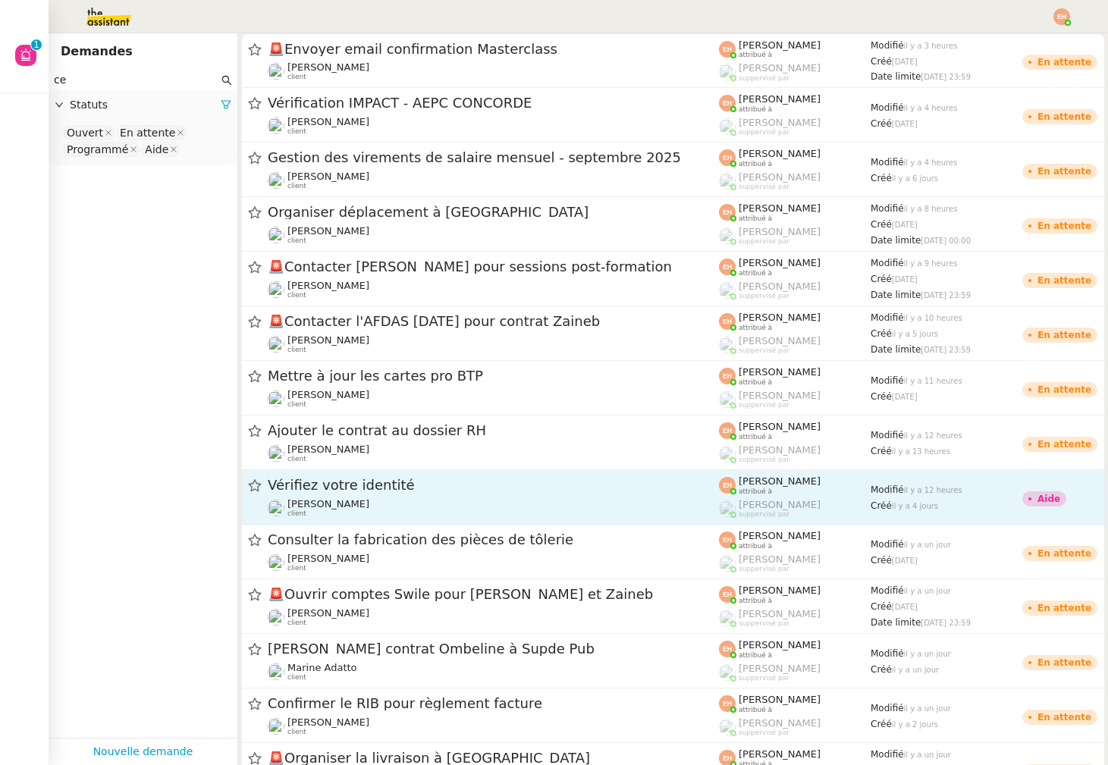
type input "ce"
click at [354, 482] on span "Vérifiez votre identité" at bounding box center [493, 486] width 451 height 14
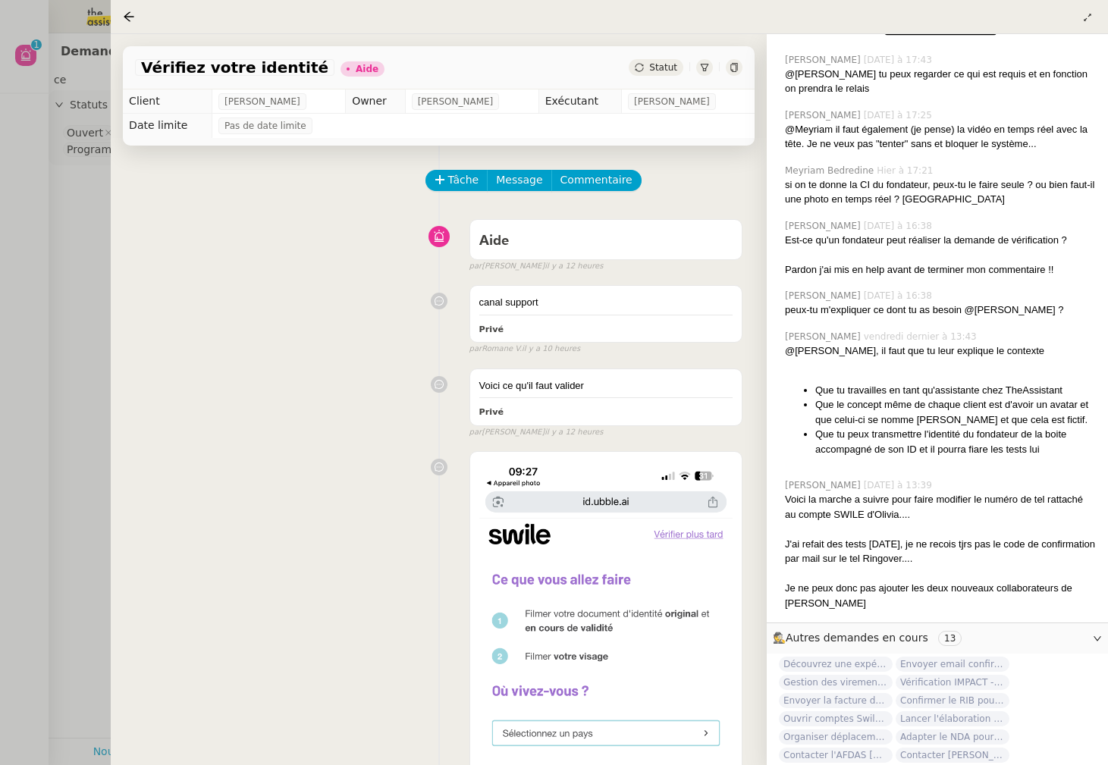
scroll to position [1162, 0]
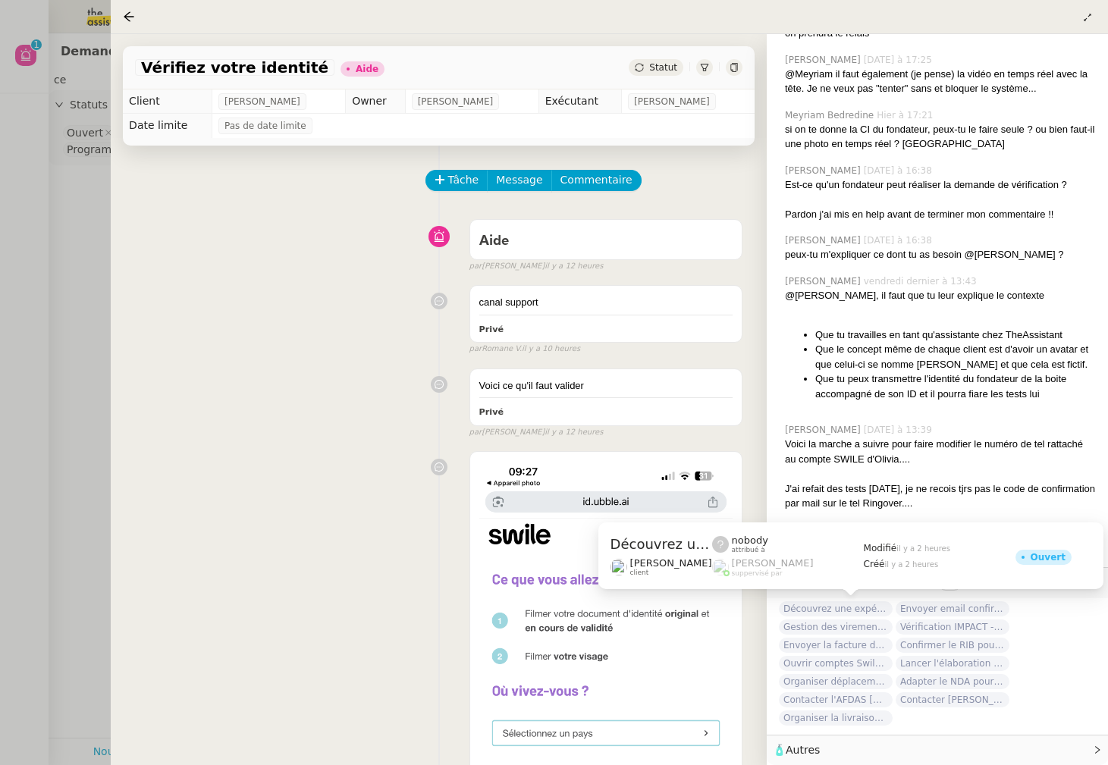
click at [834, 607] on span "Découvrez une expérience de messagerie et d'agenda optimisée" at bounding box center [836, 609] width 114 height 15
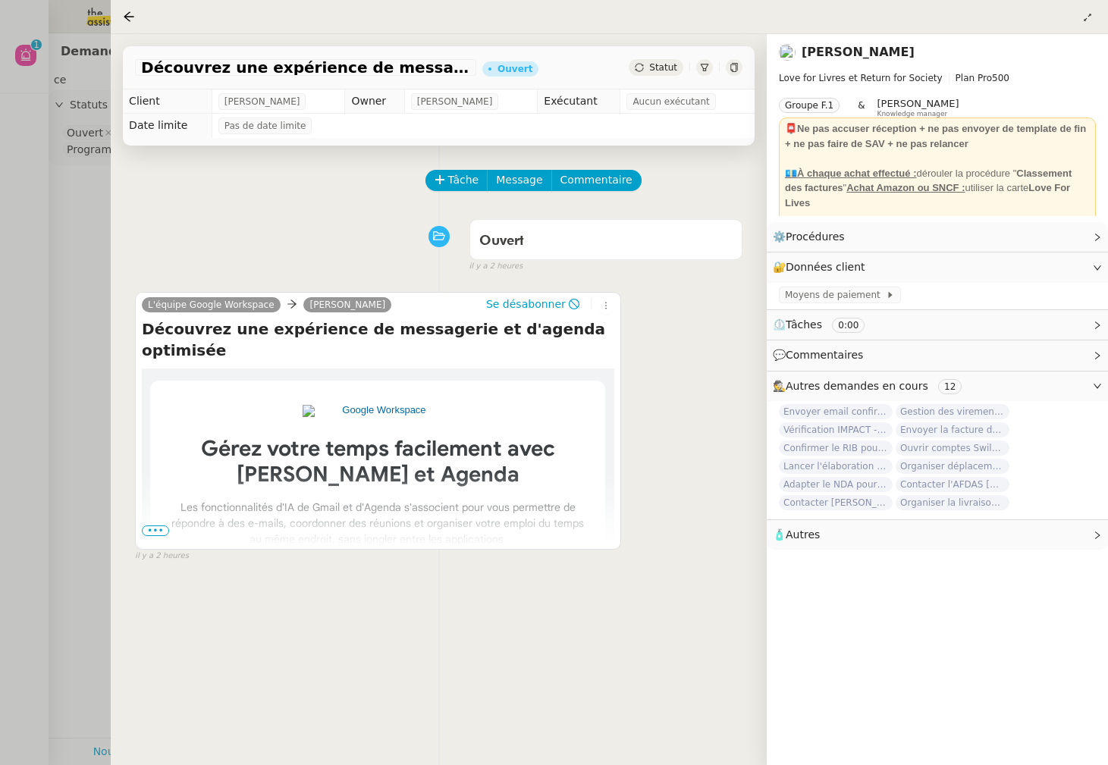
drag, startPoint x: 50, startPoint y: 196, endPoint x: 47, endPoint y: 134, distance: 62.3
click at [50, 196] on div at bounding box center [554, 382] width 1108 height 765
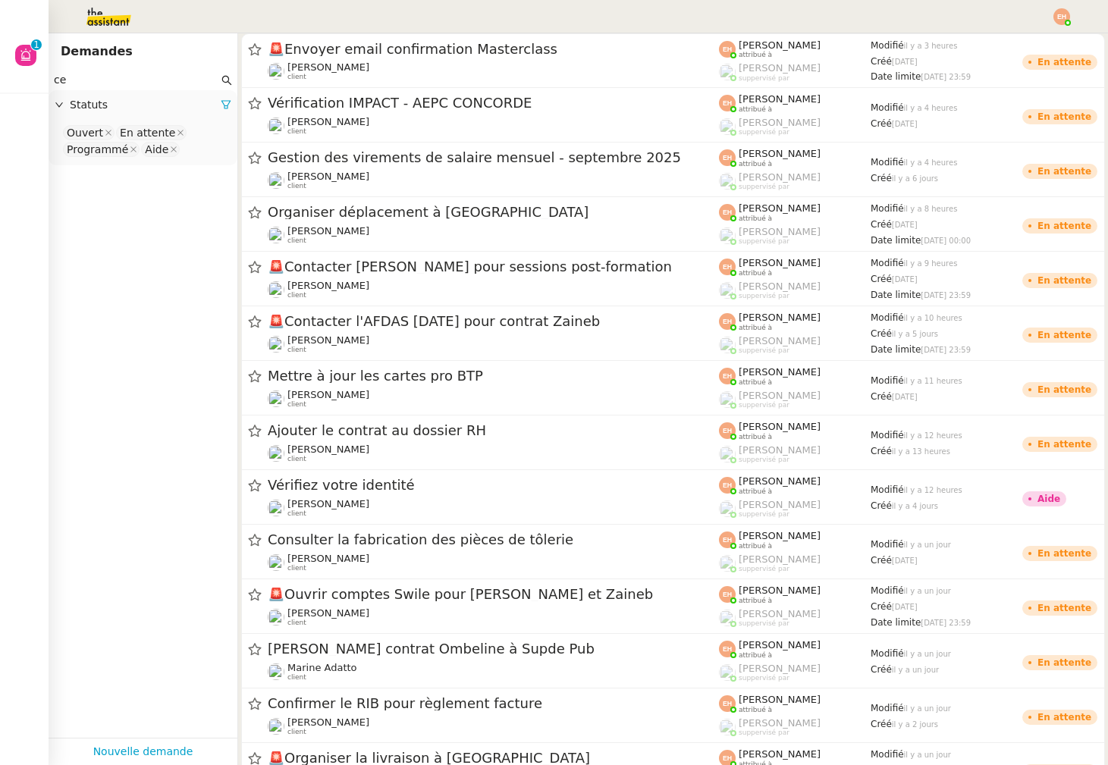
click at [90, 20] on img at bounding box center [97, 16] width 118 height 33
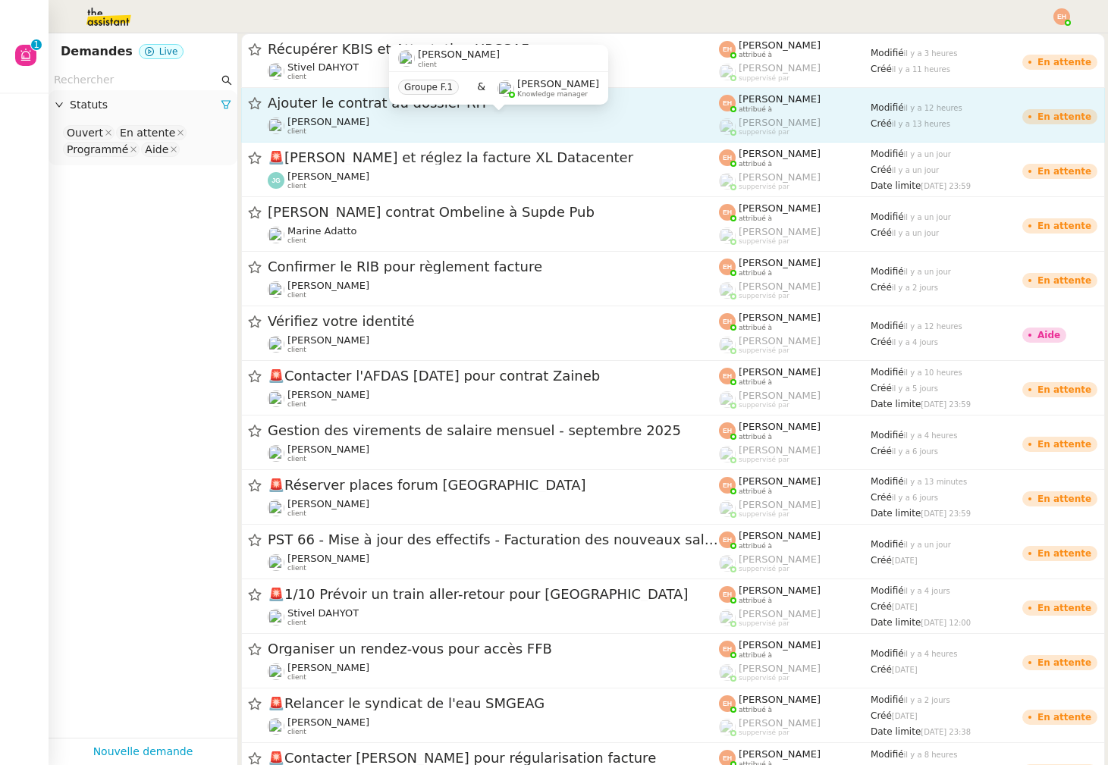
click at [360, 125] on div "[PERSON_NAME] client" at bounding box center [493, 126] width 451 height 20
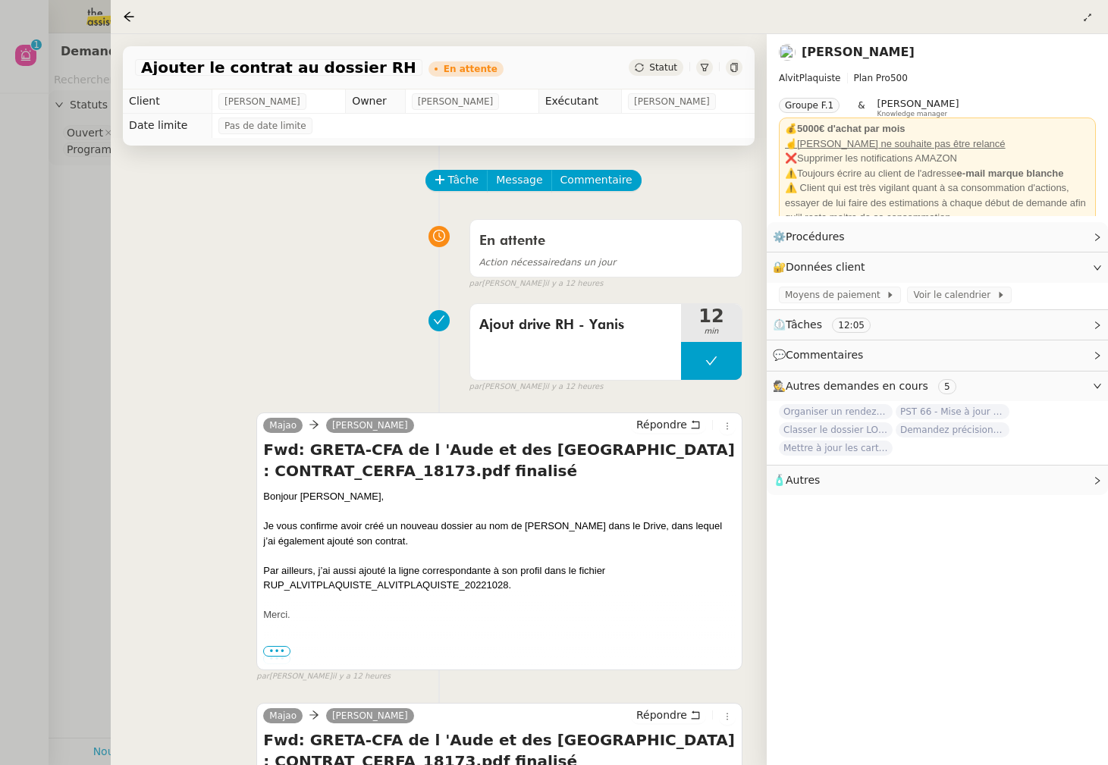
drag, startPoint x: 53, startPoint y: 211, endPoint x: 46, endPoint y: 73, distance: 138.2
click at [53, 211] on div at bounding box center [554, 382] width 1108 height 765
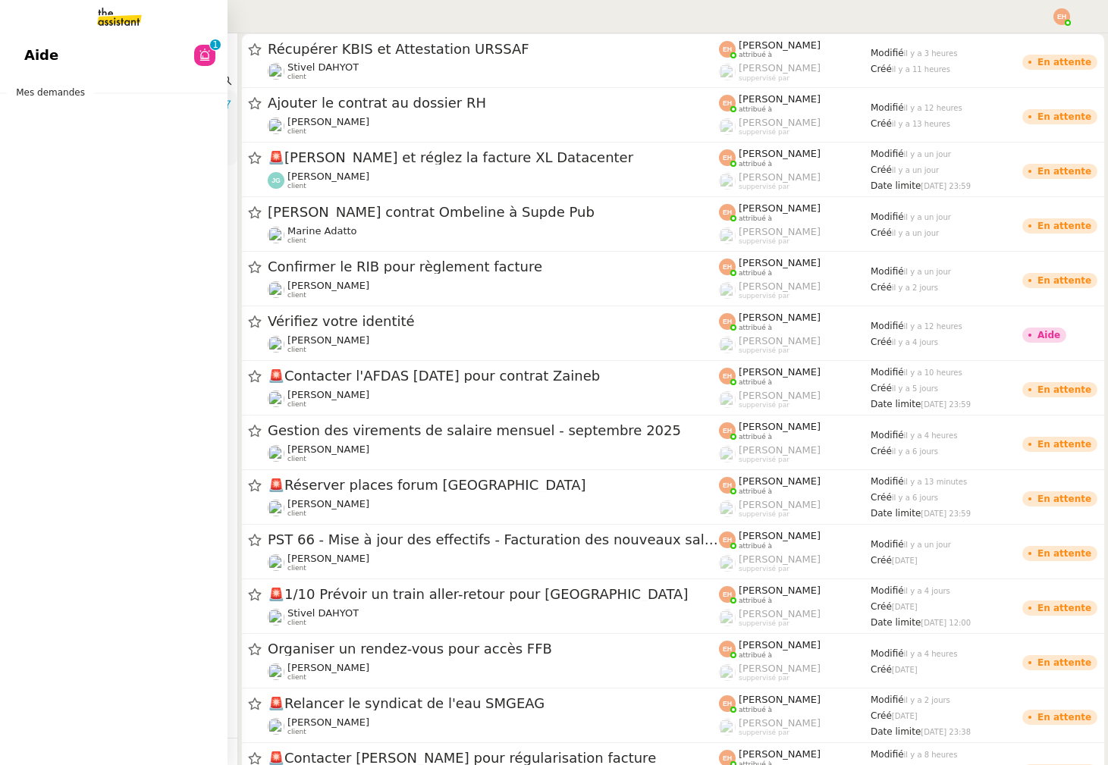
click at [103, 27] on img at bounding box center [108, 16] width 118 height 33
click at [80, 49] on link "Aide 0 1 2 3 4 5 6 7 8 9" at bounding box center [114, 55] width 228 height 35
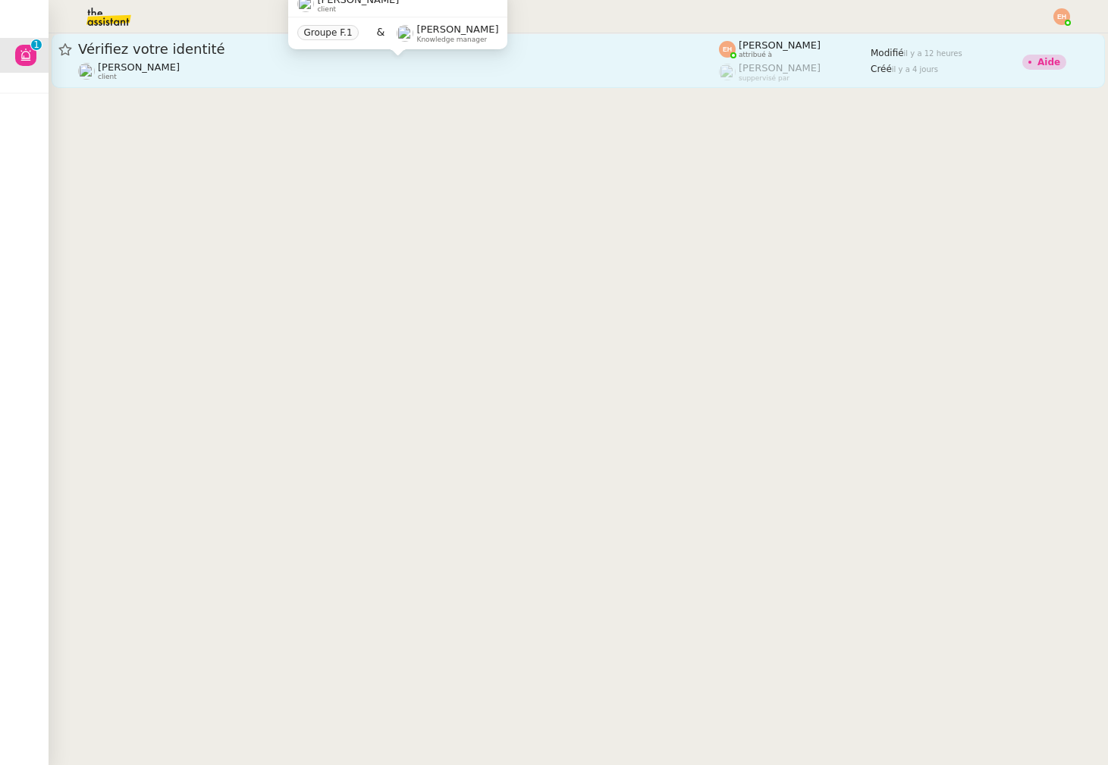
click at [288, 65] on div "[PERSON_NAME] MAS client" at bounding box center [398, 71] width 641 height 20
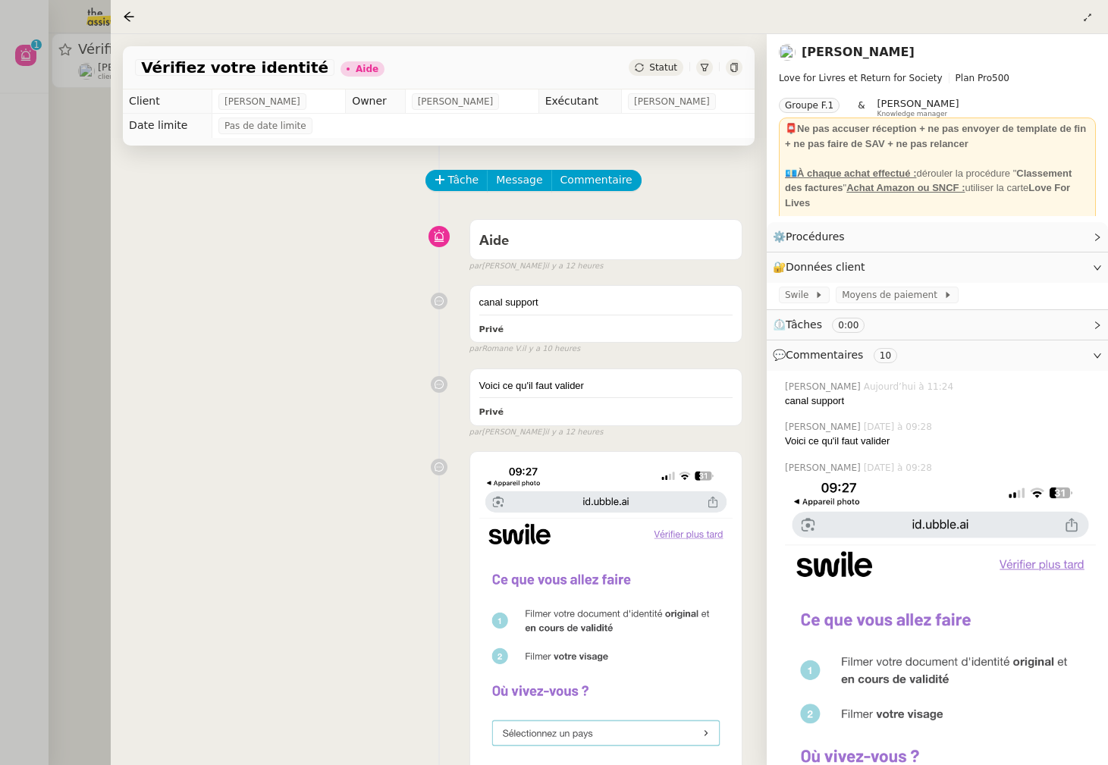
click at [78, 259] on div at bounding box center [554, 382] width 1108 height 765
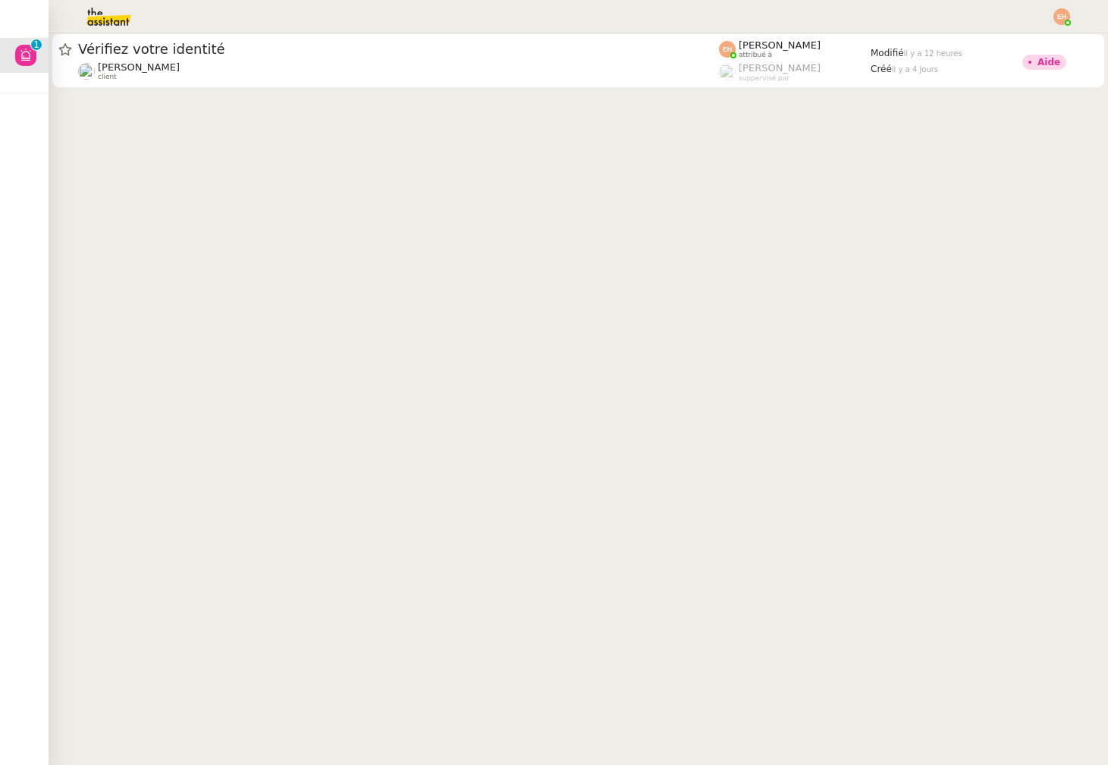
click at [102, 8] on img at bounding box center [97, 16] width 118 height 33
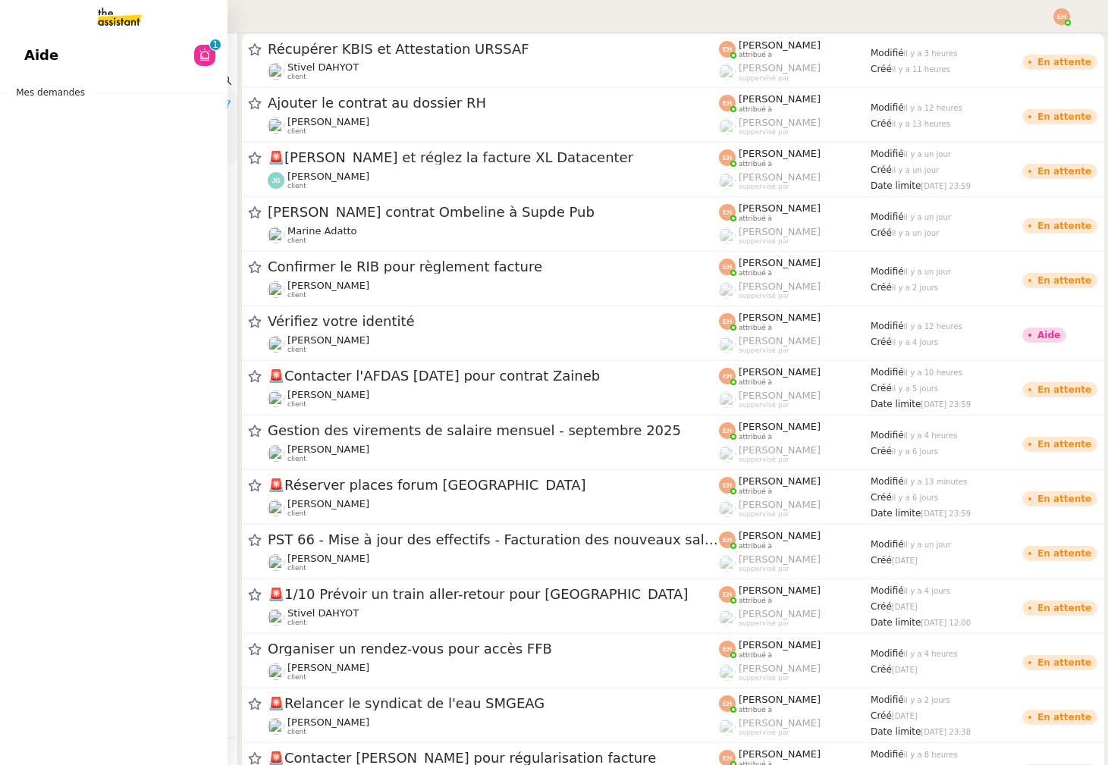
click at [36, 95] on span "Mes demandes" at bounding box center [50, 92] width 87 height 15
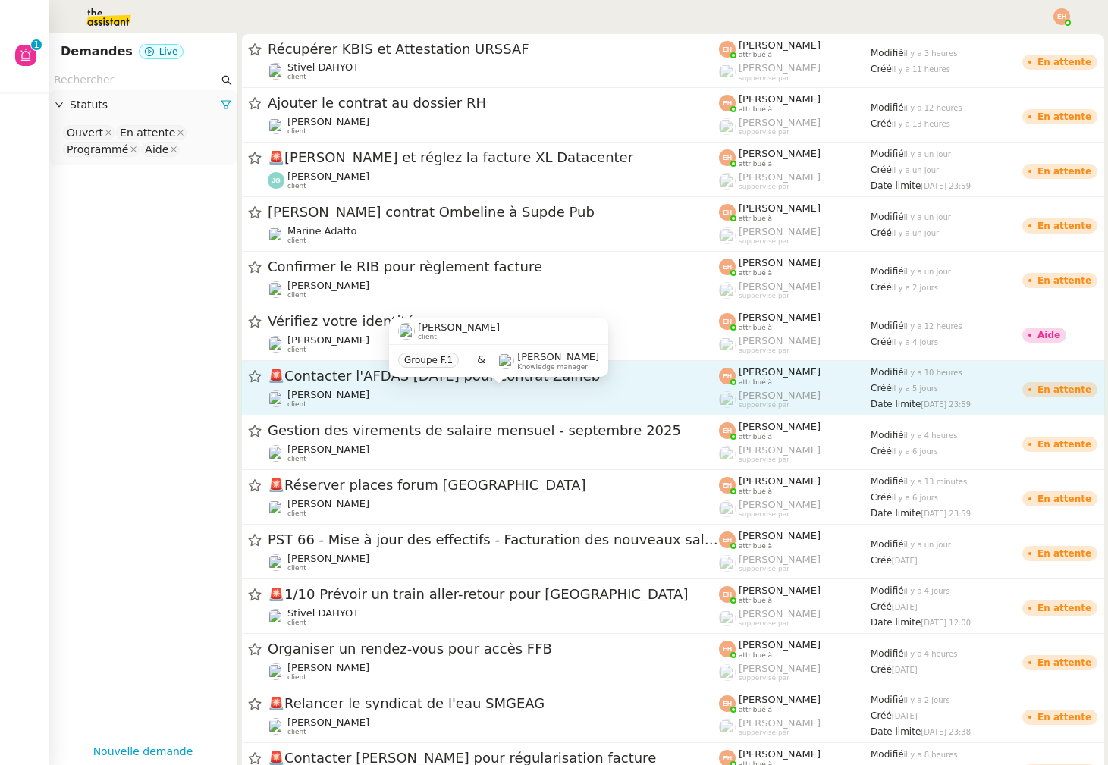
click at [604, 401] on div "[PERSON_NAME] MAS client" at bounding box center [493, 399] width 451 height 20
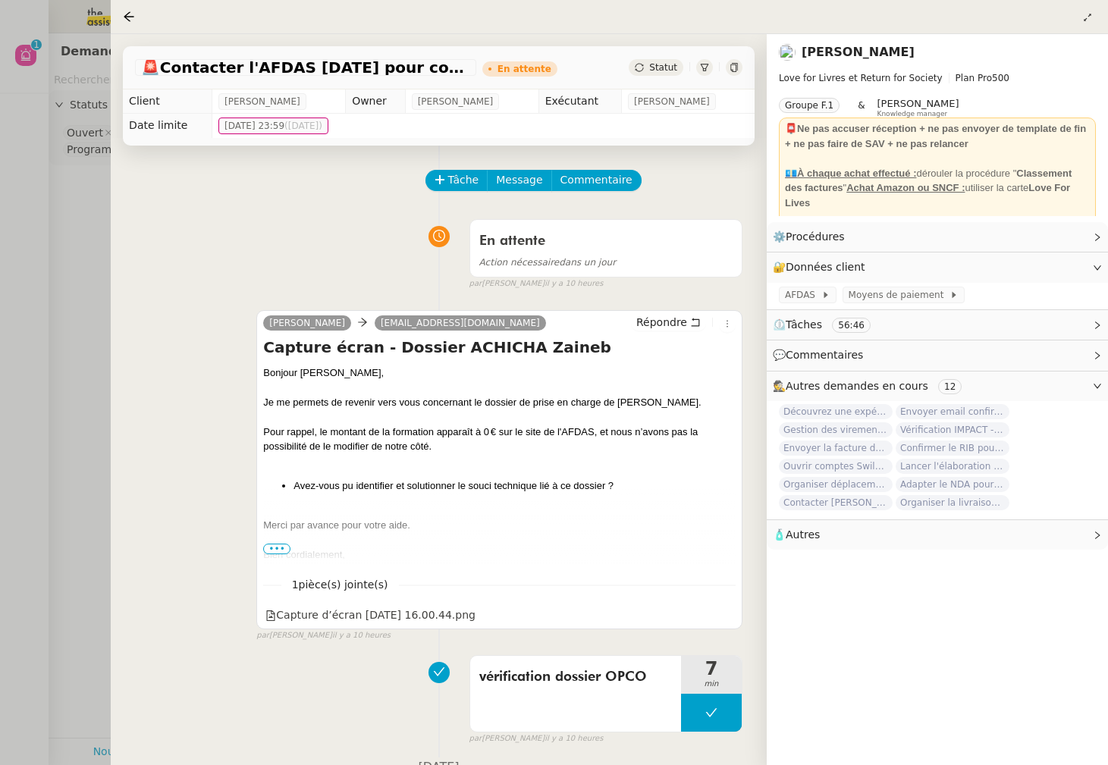
click at [42, 218] on div at bounding box center [554, 382] width 1108 height 765
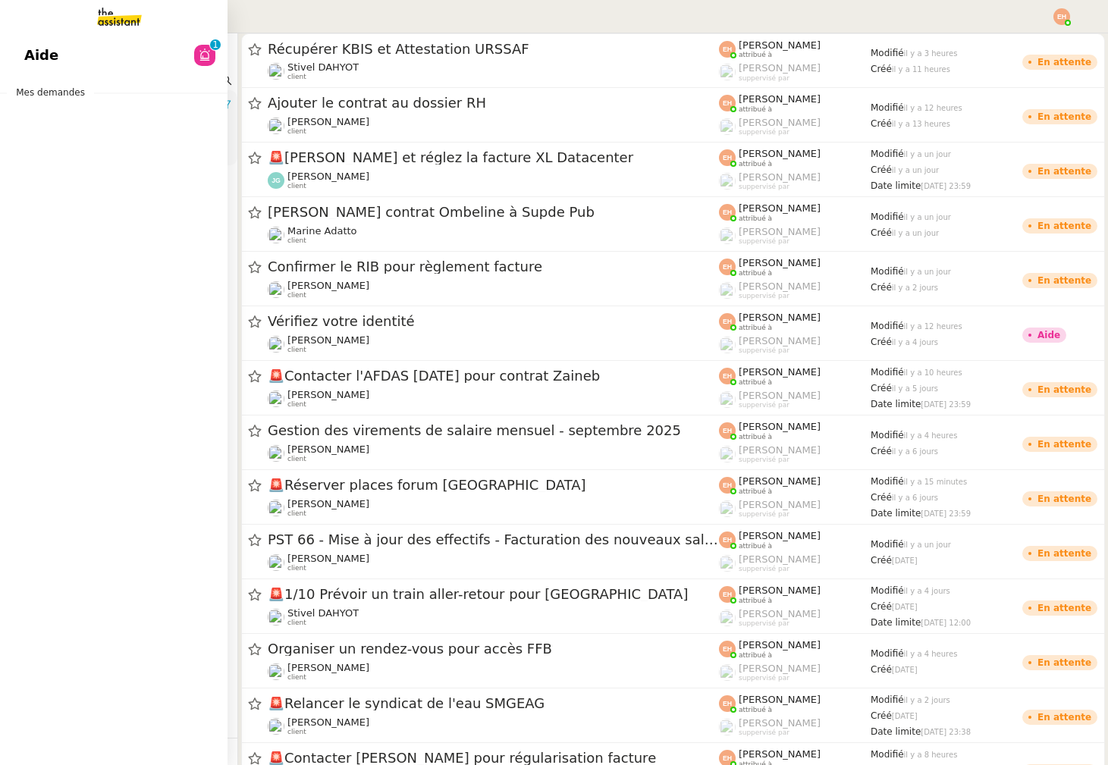
click at [97, 28] on img at bounding box center [108, 16] width 118 height 33
click at [107, 19] on img at bounding box center [108, 16] width 118 height 33
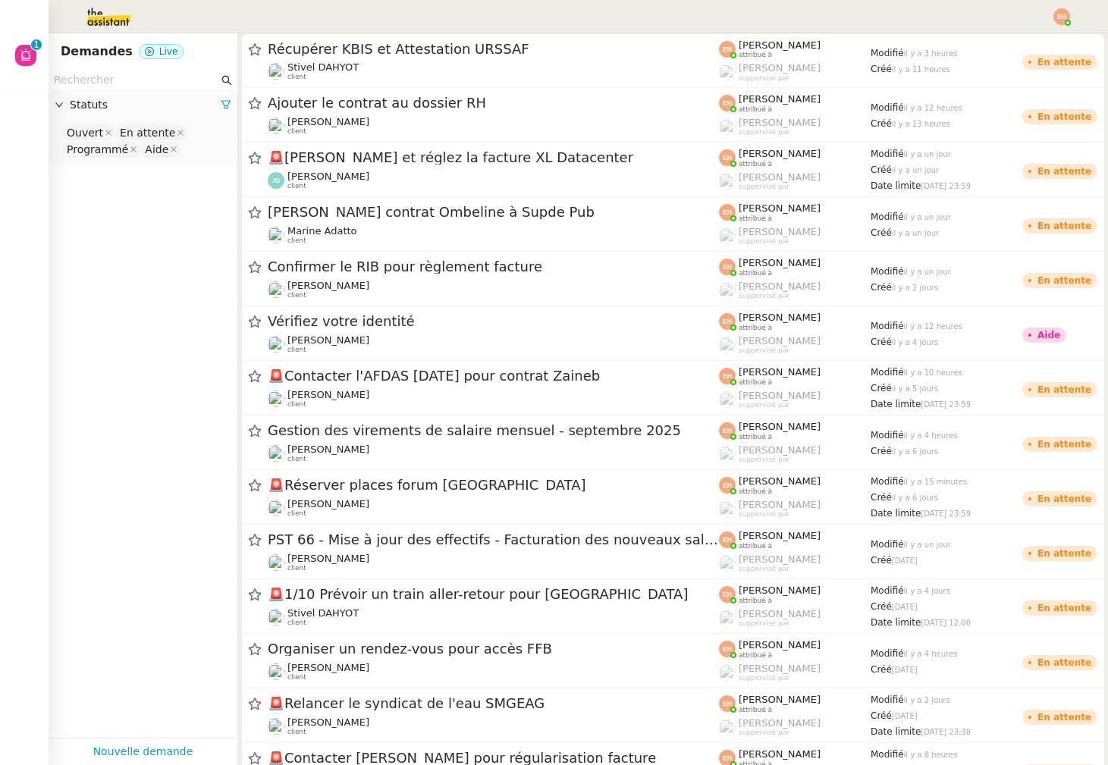
click at [106, 10] on img at bounding box center [97, 16] width 118 height 33
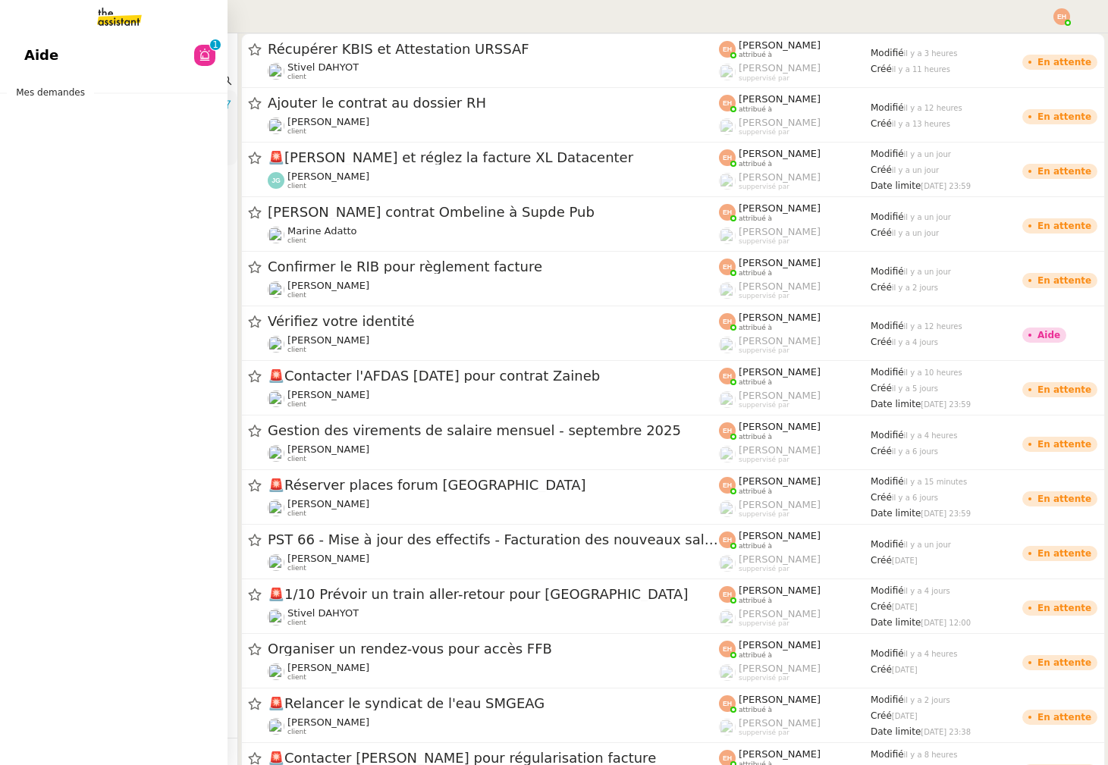
click at [33, 49] on span "Aide" at bounding box center [41, 55] width 34 height 23
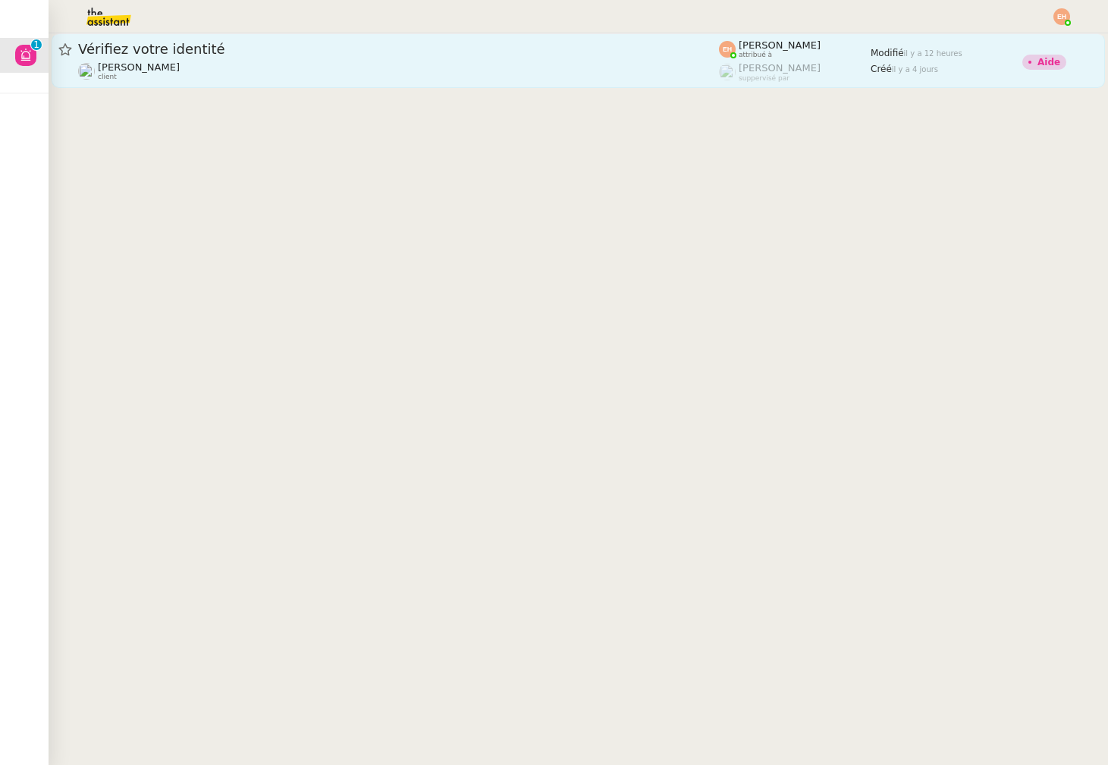
click at [410, 74] on div "[PERSON_NAME] MAS client" at bounding box center [398, 71] width 641 height 20
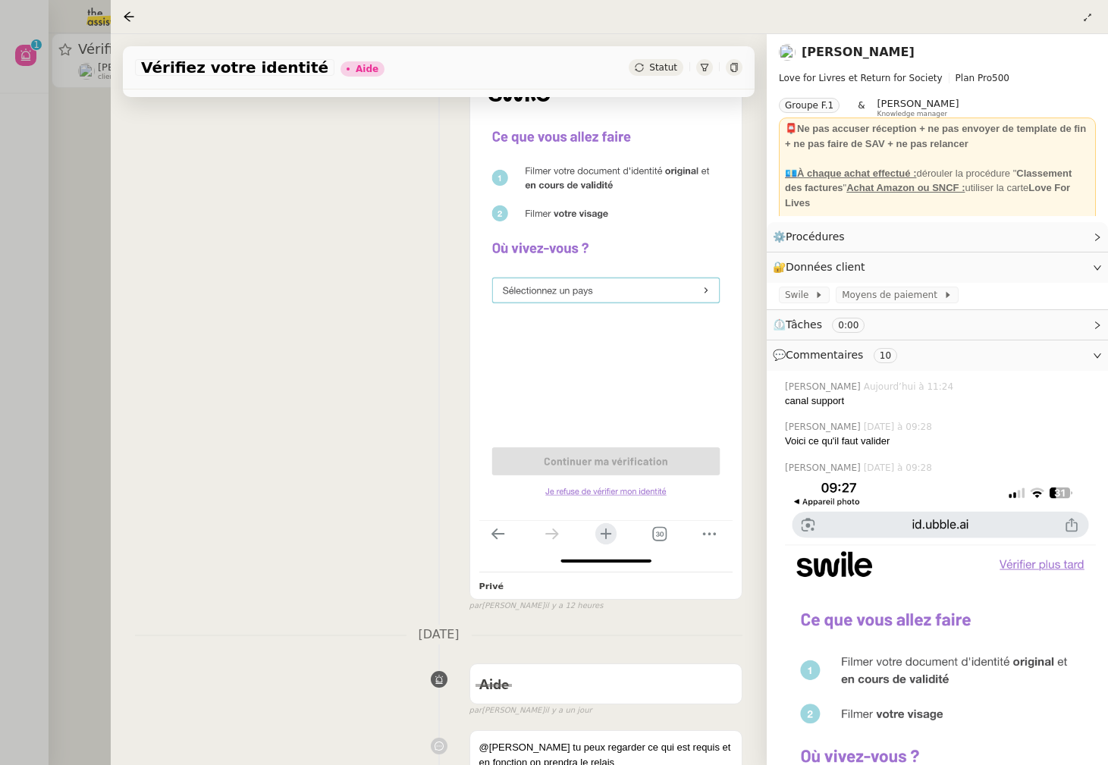
scroll to position [448, 0]
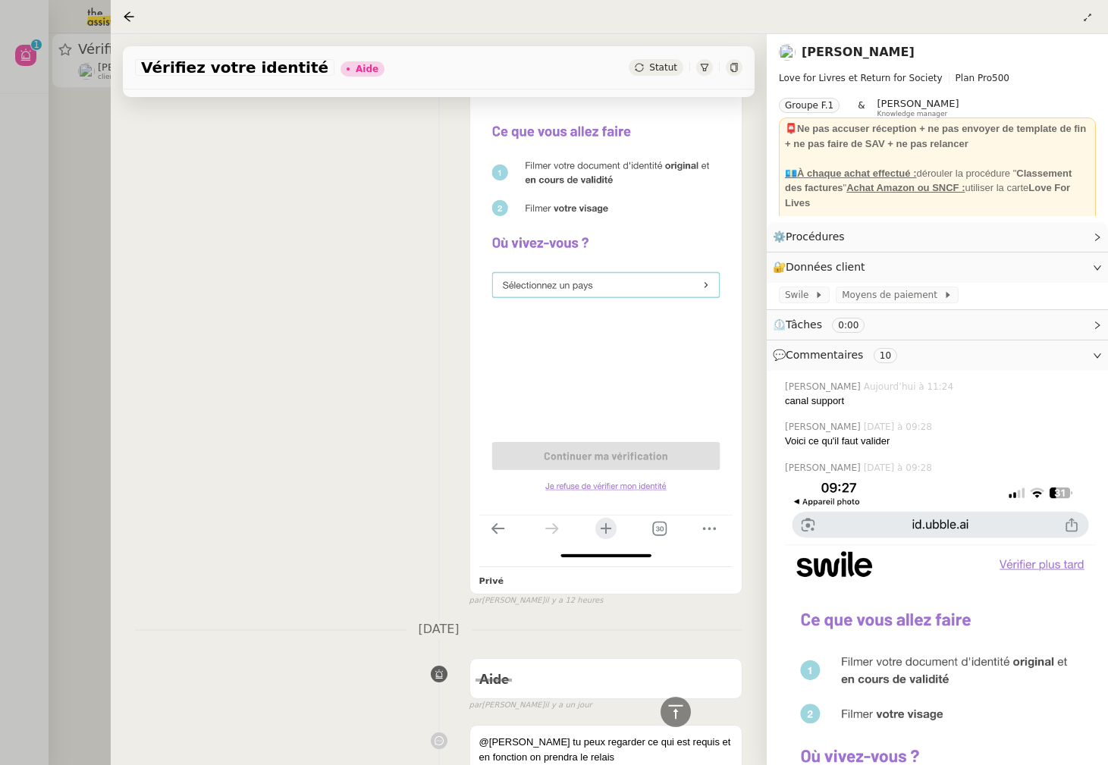
click at [38, 354] on div at bounding box center [554, 382] width 1108 height 765
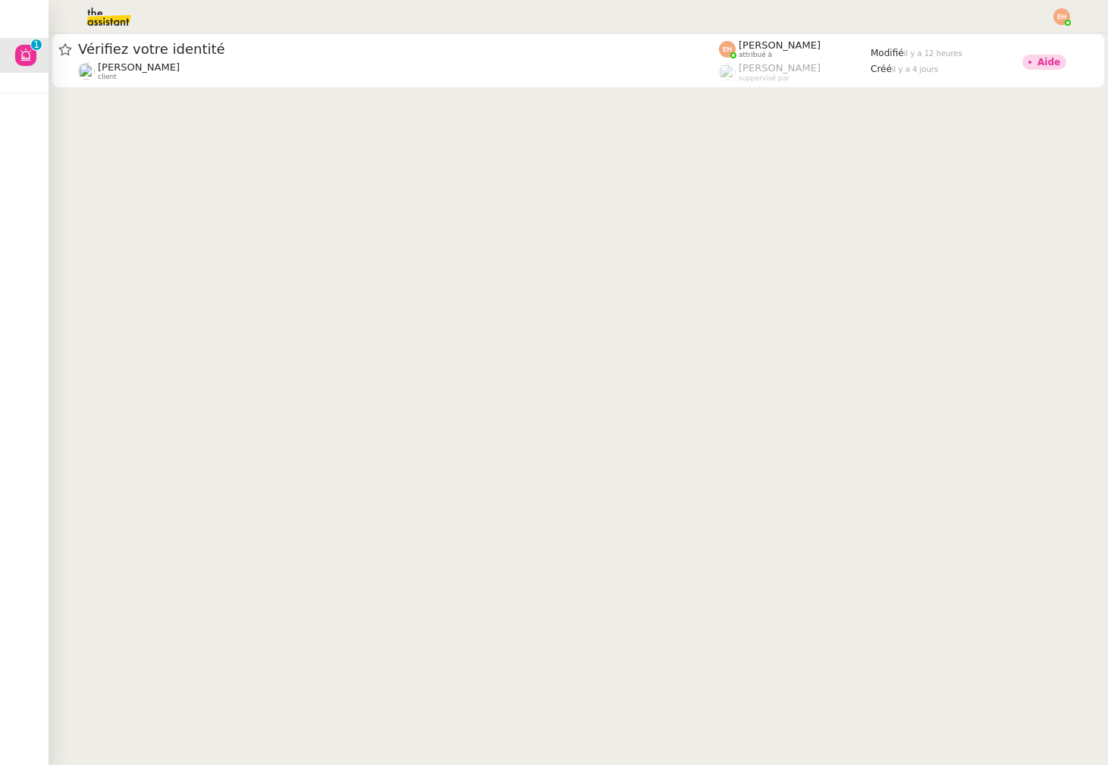
click at [106, 23] on img at bounding box center [97, 16] width 118 height 33
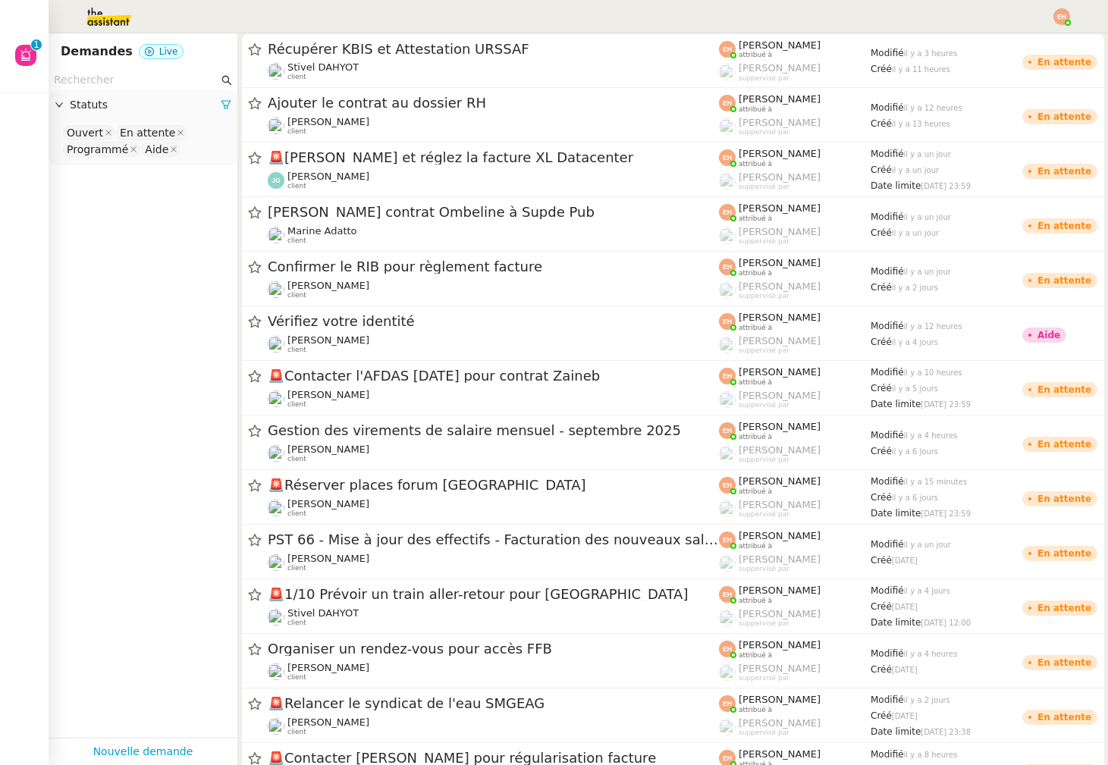
click at [1060, 19] on img at bounding box center [1062, 16] width 17 height 17
click at [1026, 40] on li "Suivi" at bounding box center [1021, 43] width 99 height 21
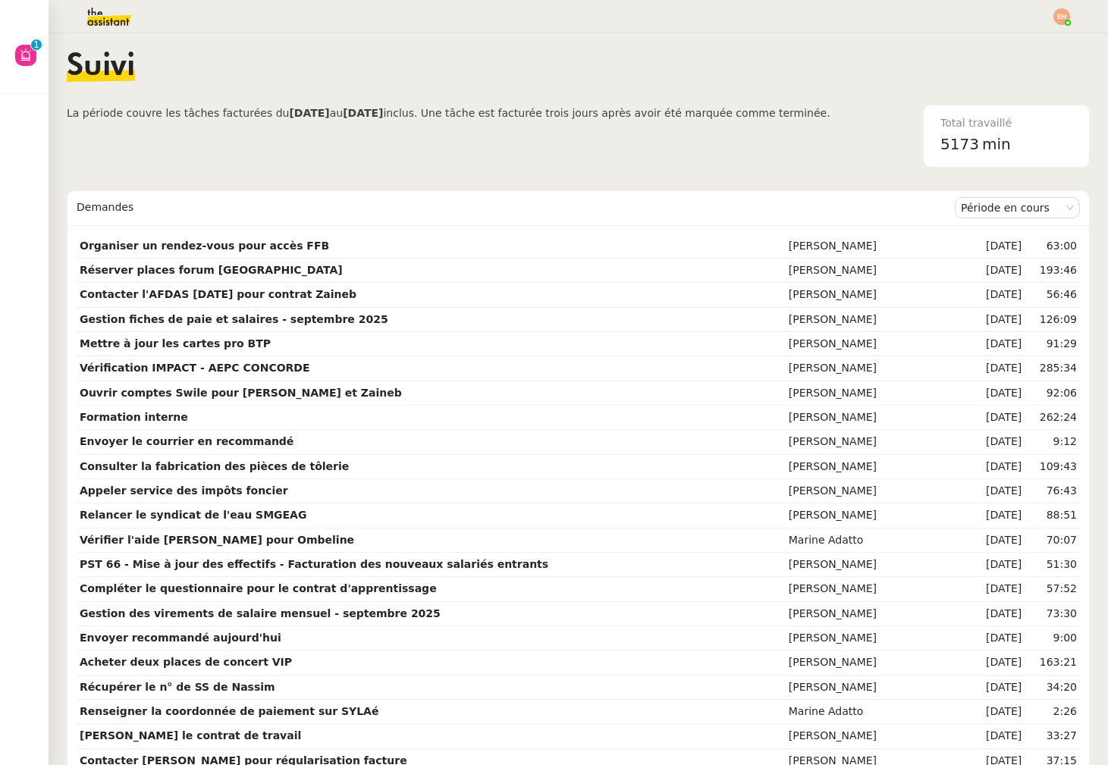
click at [90, 24] on img at bounding box center [97, 16] width 118 height 33
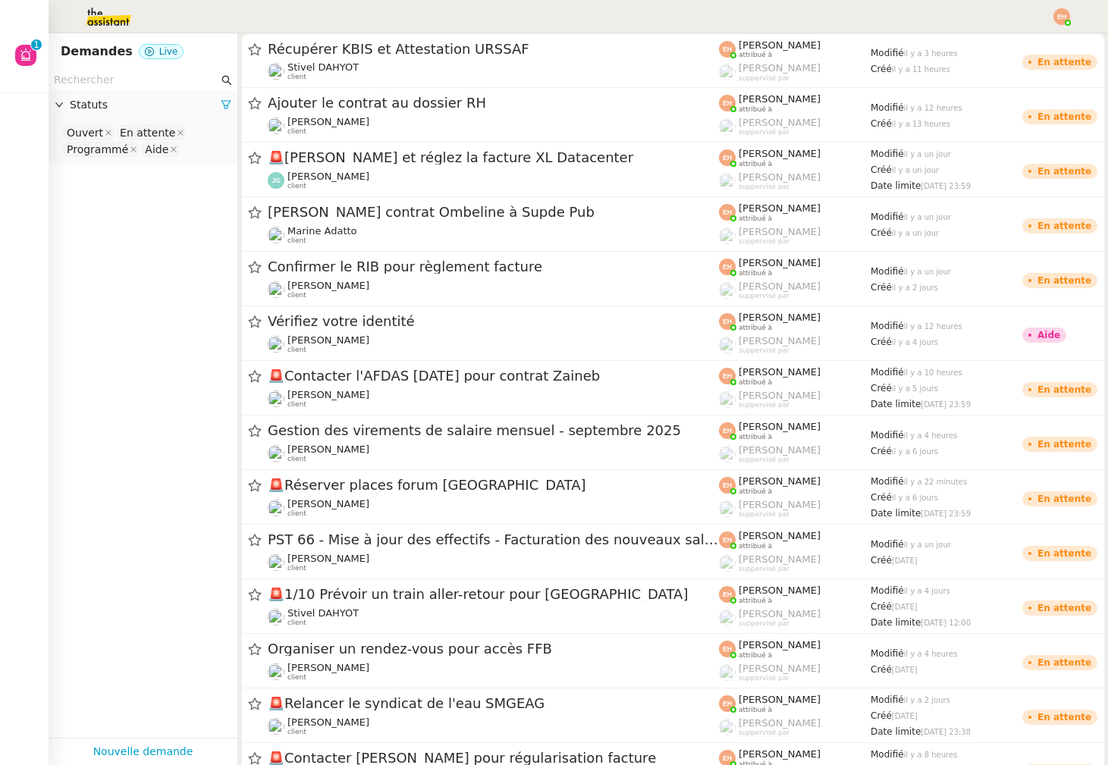
click at [1045, 14] on div at bounding box center [554, 16] width 1032 height 33
click at [1065, 14] on img at bounding box center [1062, 16] width 17 height 17
click at [1021, 44] on span "Suivi" at bounding box center [1008, 43] width 26 height 12
